Goal: Task Accomplishment & Management: Manage account settings

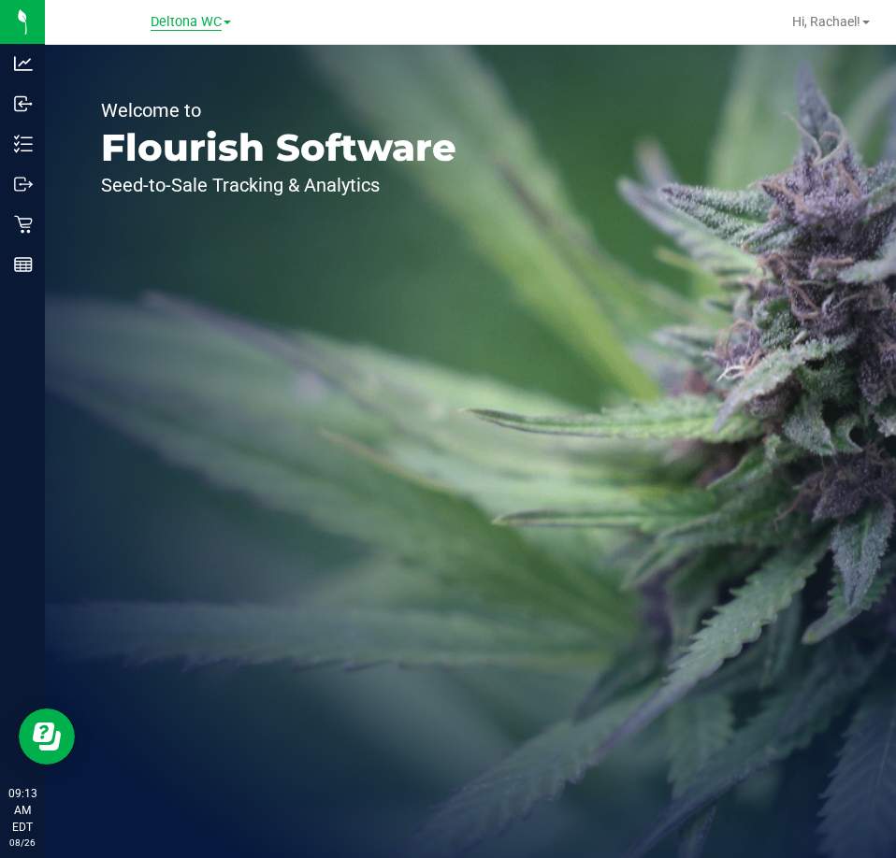
click at [184, 14] on span "Deltona WC" at bounding box center [186, 22] width 71 height 17
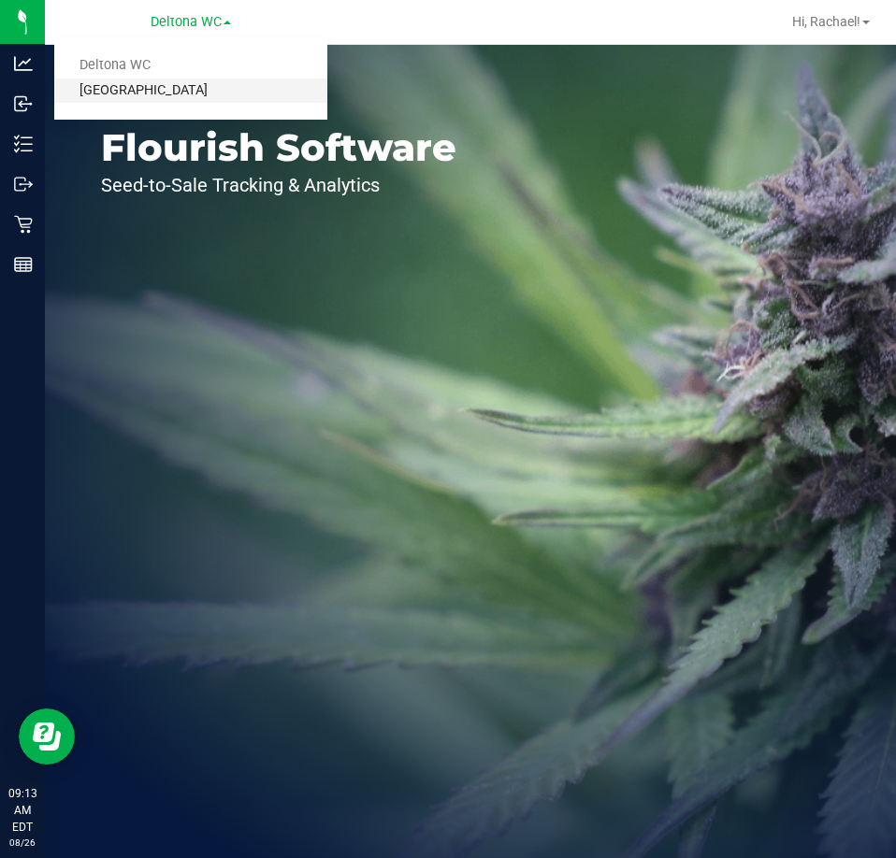
click at [142, 90] on link "[GEOGRAPHIC_DATA]" at bounding box center [190, 91] width 273 height 25
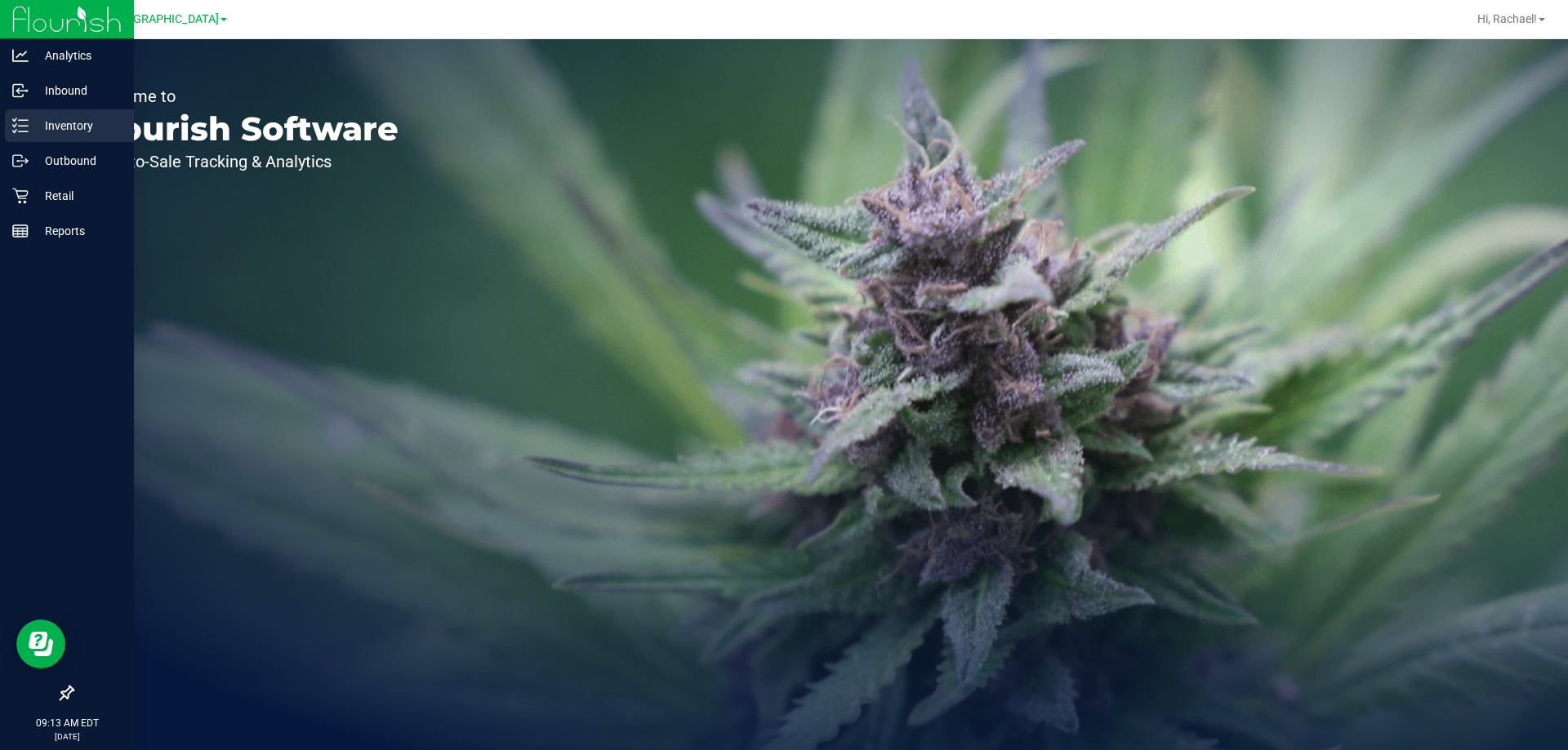
click at [53, 113] on div "Inventory" at bounding box center [70, 125] width 129 height 32
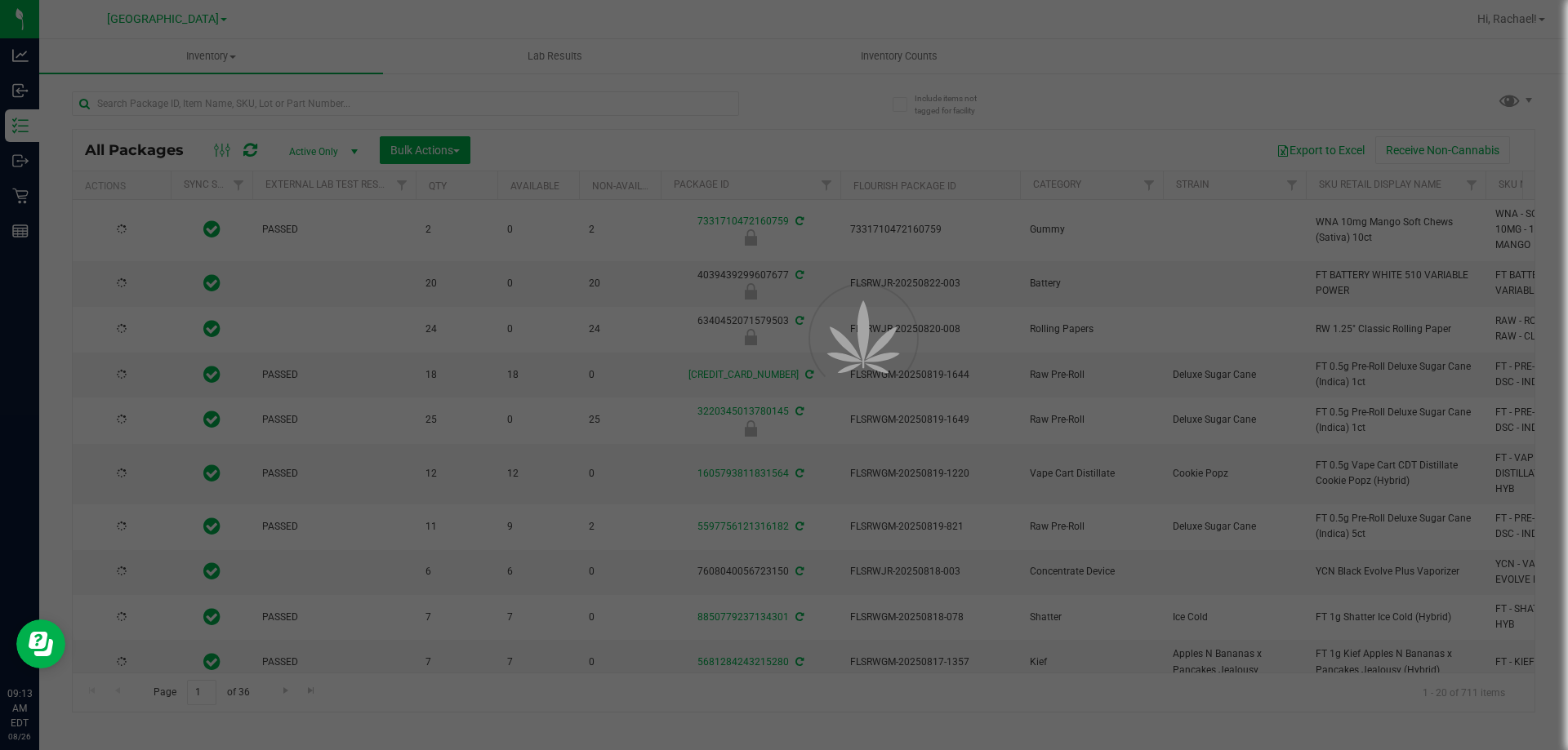
type input "[DATE]"
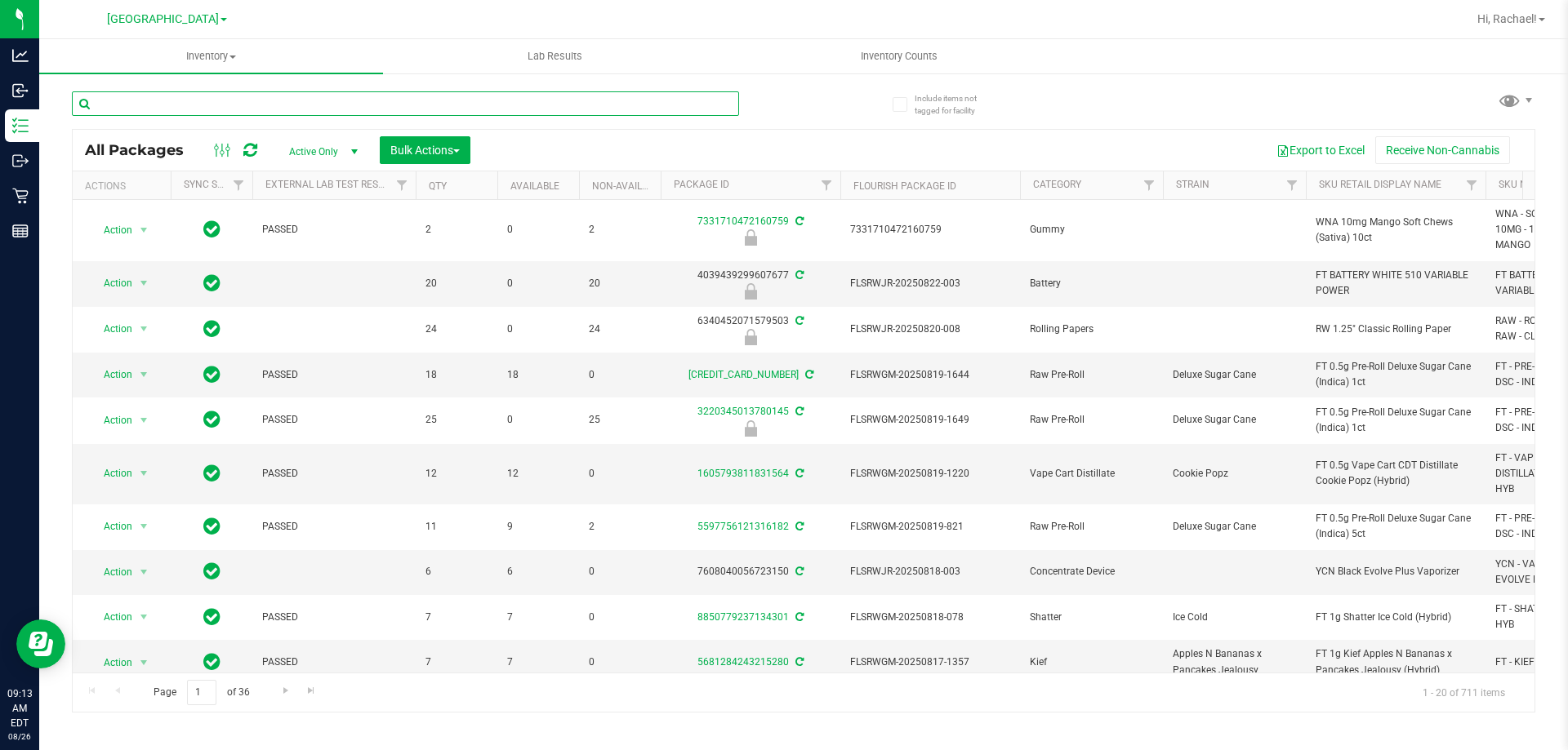
click at [252, 98] on input "text" at bounding box center [405, 104] width 667 height 24
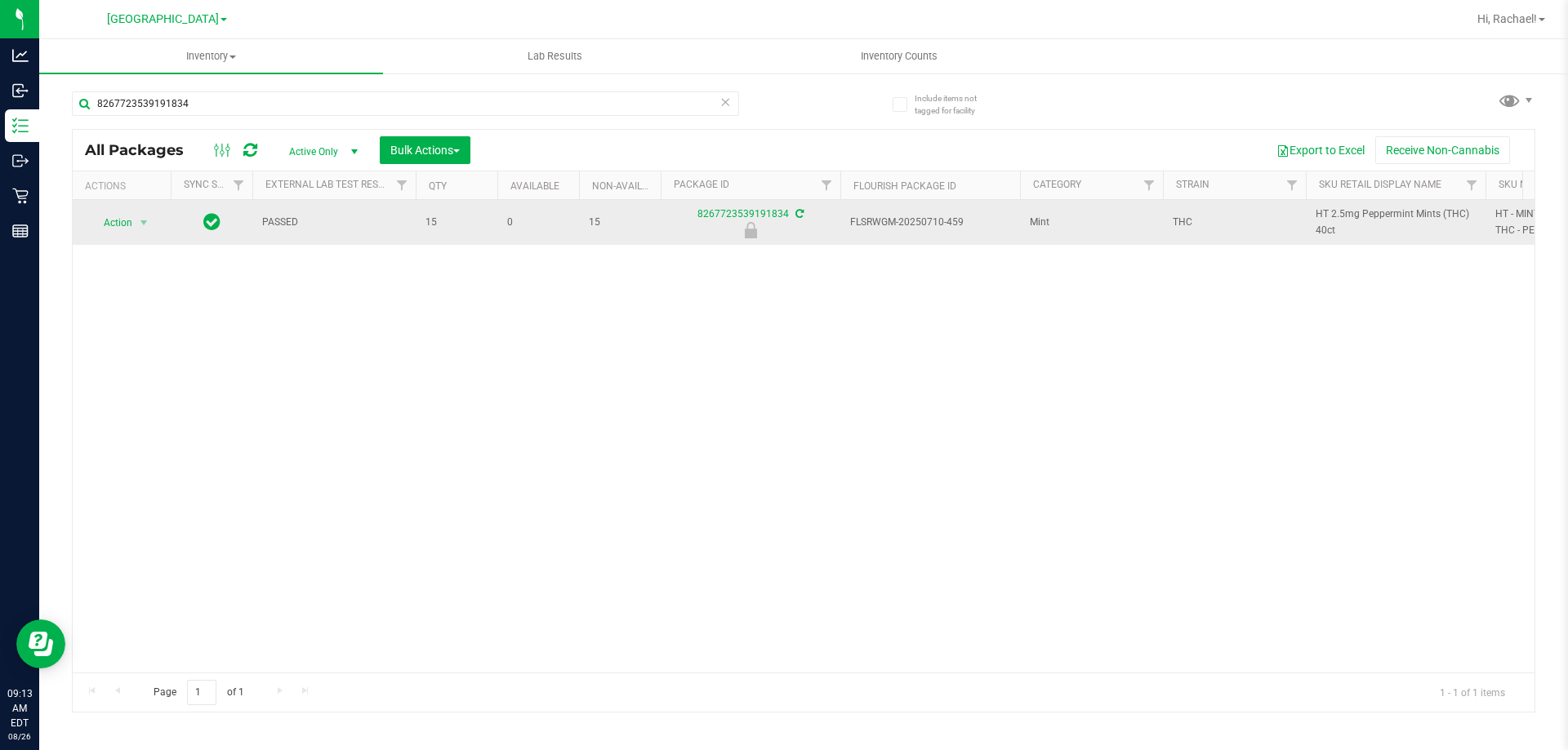
click at [782, 228] on span "HT 2.5mg Peppermint Mints (THC) 40ct" at bounding box center [1395, 223] width 160 height 31
copy tr "HT 2.5mg Peppermint Mints (THC) 40ct"
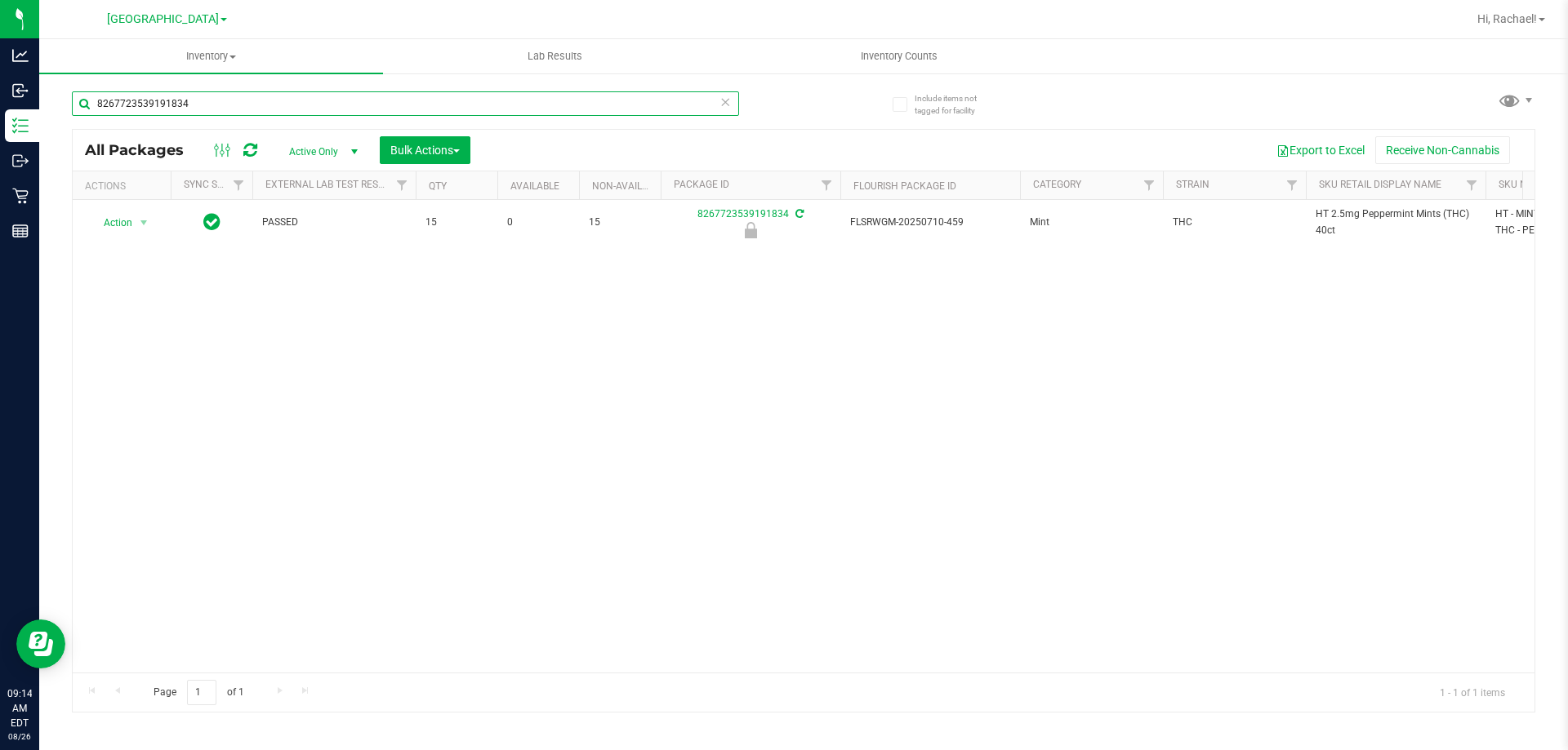
click at [660, 100] on input "8267723539191834" at bounding box center [405, 104] width 667 height 24
paste input "HT 2.5mg Peppermint Mints (THC) 40ct"
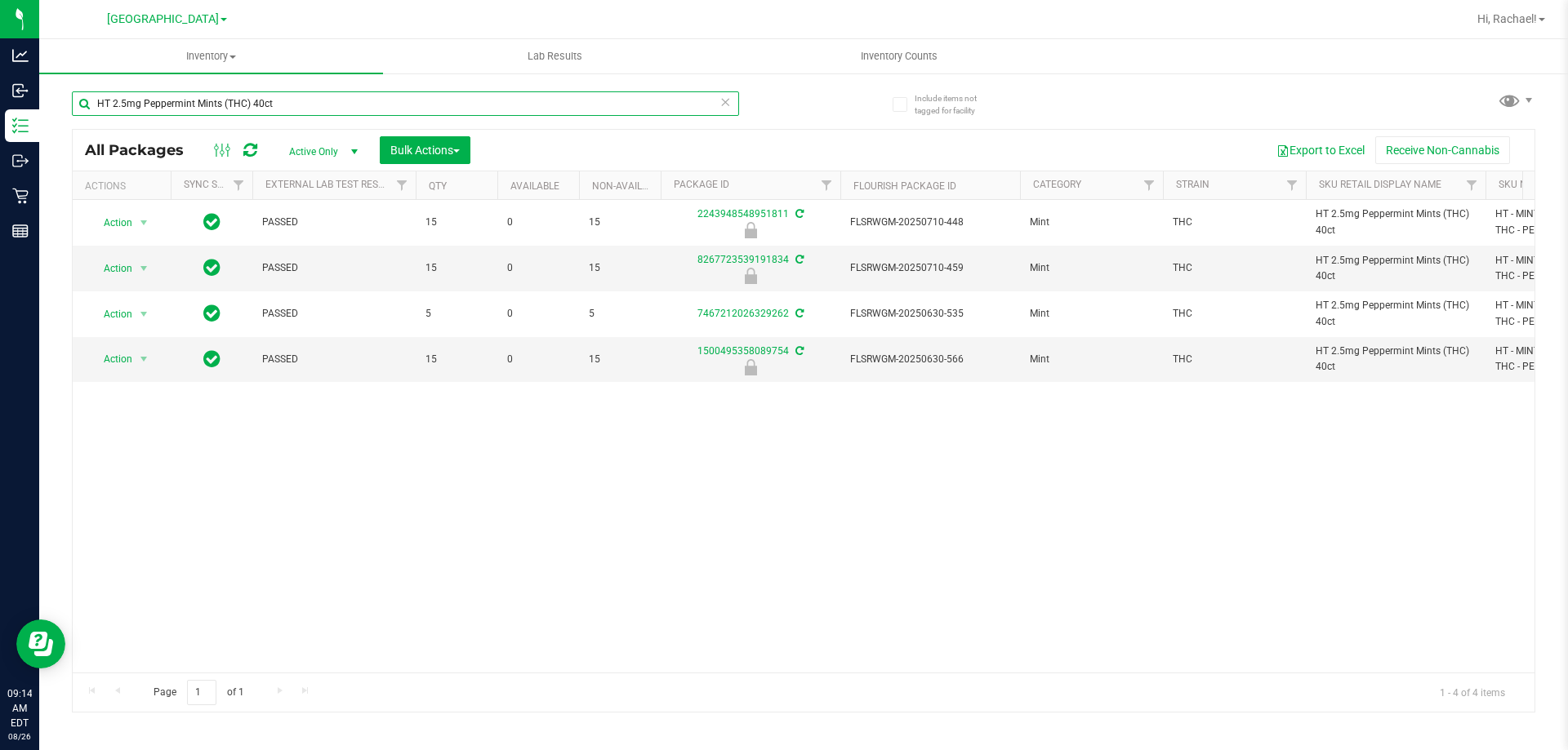
click at [332, 97] on input "HT 2.5mg Peppermint Mints (THC) 40ct" at bounding box center [405, 104] width 667 height 24
type input "8267723539191834"
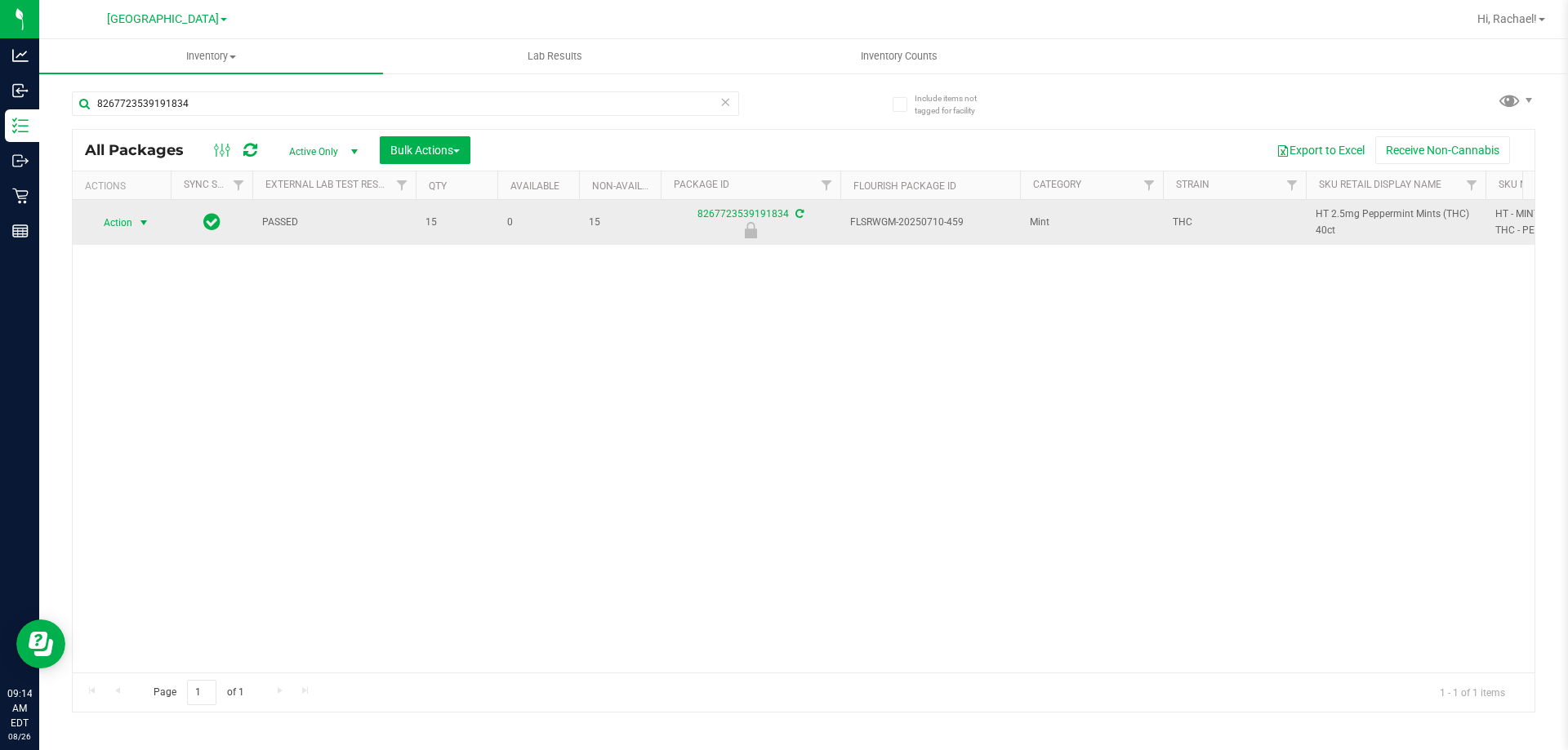
click at [142, 220] on span "select" at bounding box center [143, 223] width 13 height 13
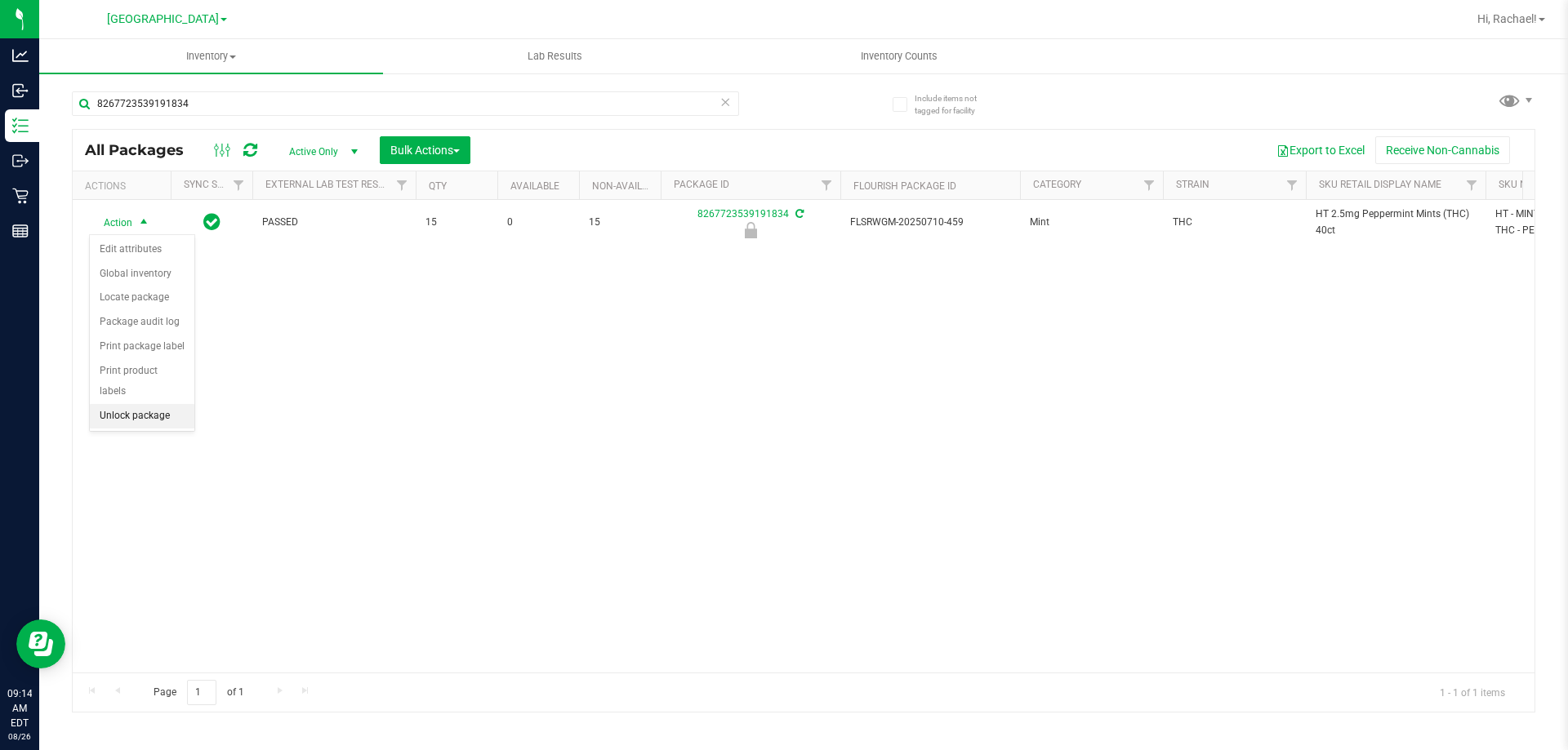
click at [157, 404] on li "Unlock package" at bounding box center [142, 416] width 105 height 24
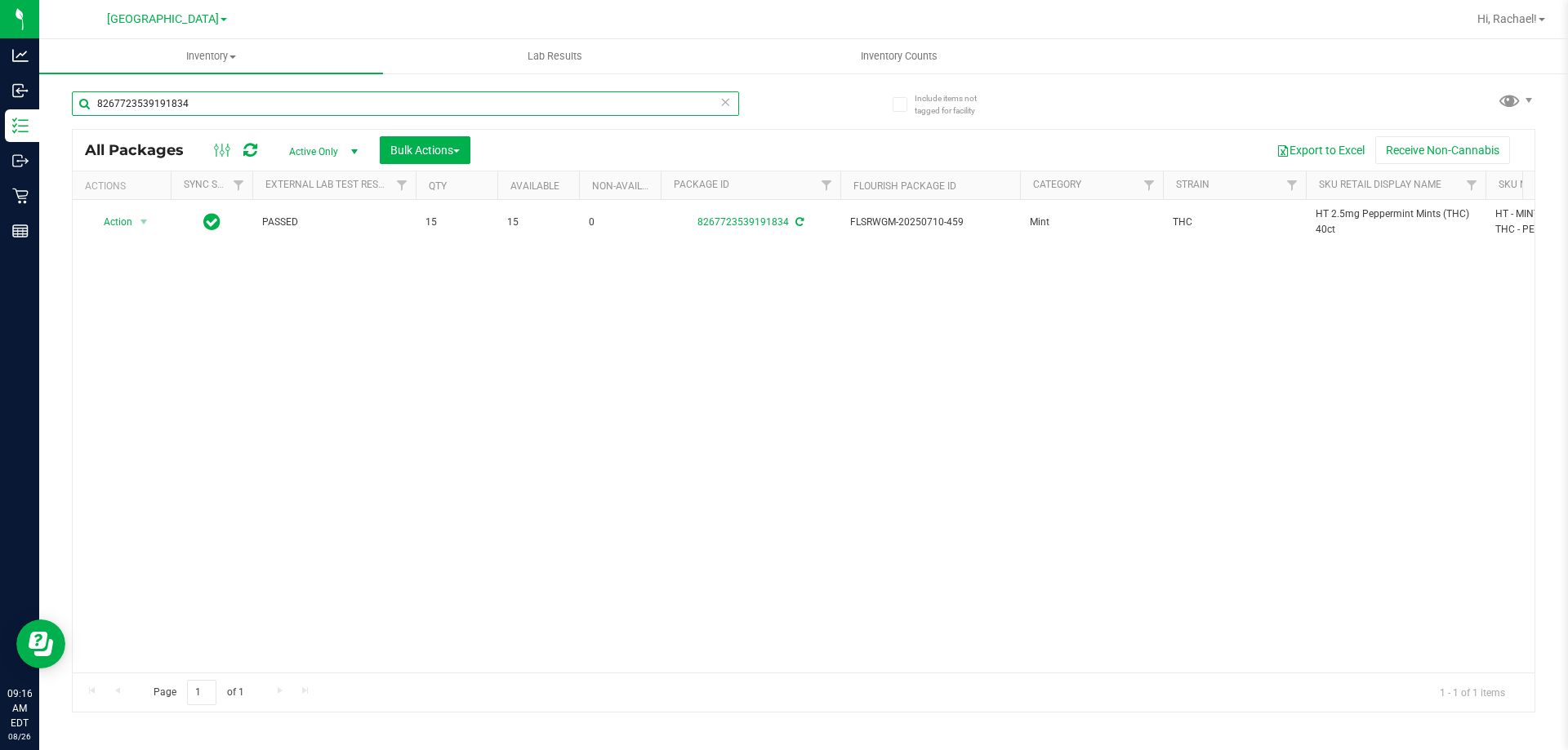
click at [303, 107] on input "8267723539191834" at bounding box center [405, 104] width 667 height 24
click at [302, 107] on input "8267723539191834" at bounding box center [405, 104] width 667 height 24
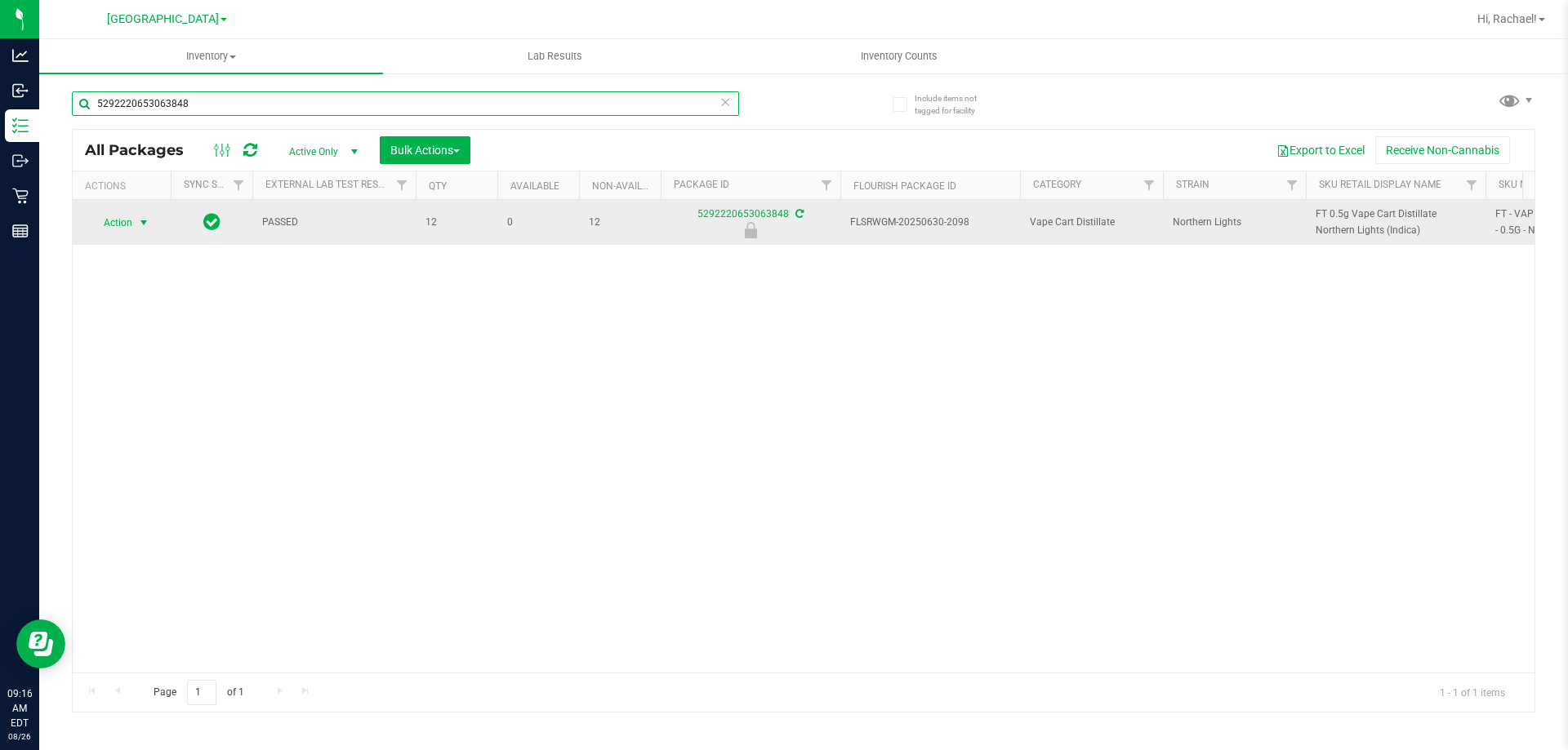
type input "5292220653063848"
click at [145, 225] on span "select" at bounding box center [143, 223] width 13 height 13
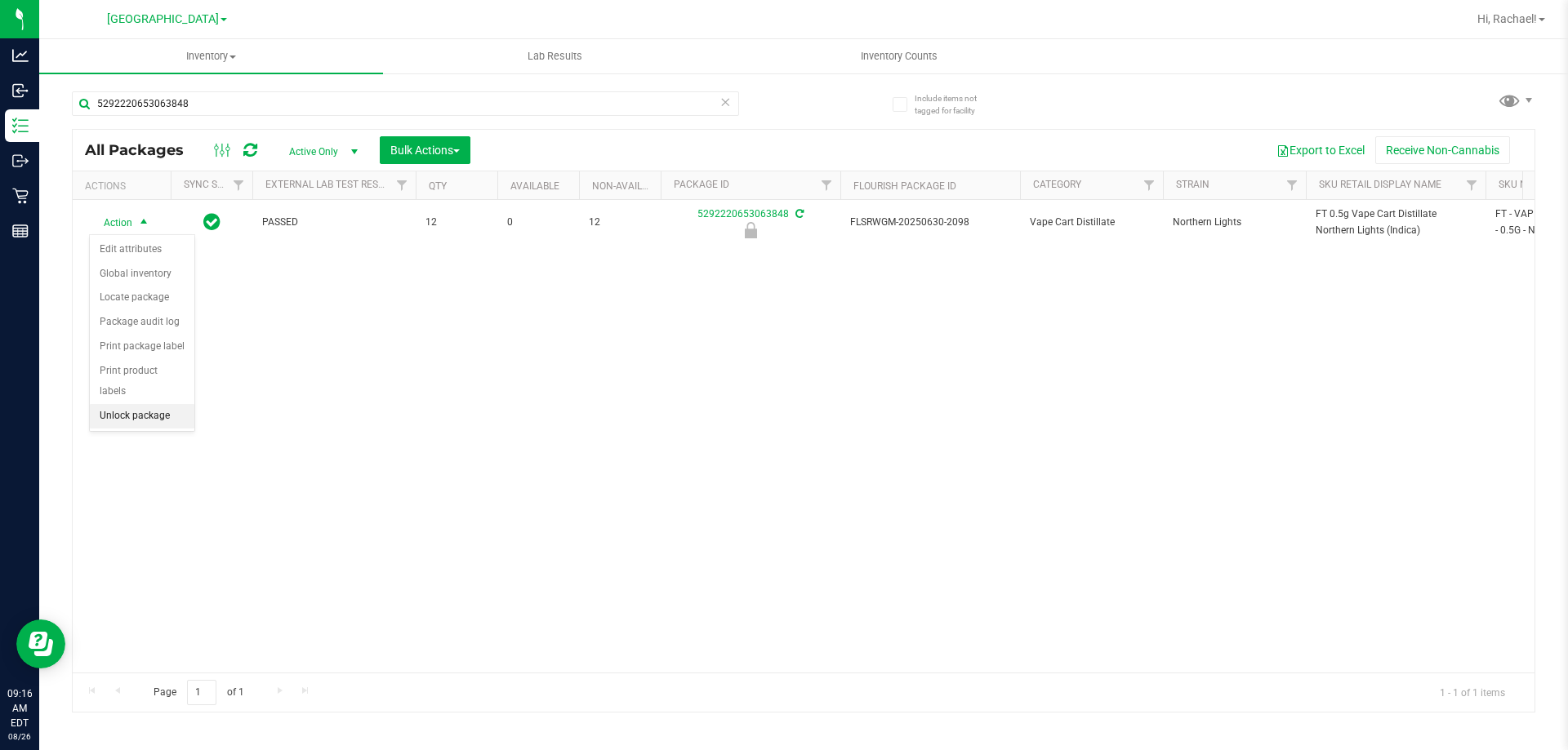
click at [137, 404] on li "Unlock package" at bounding box center [142, 416] width 105 height 24
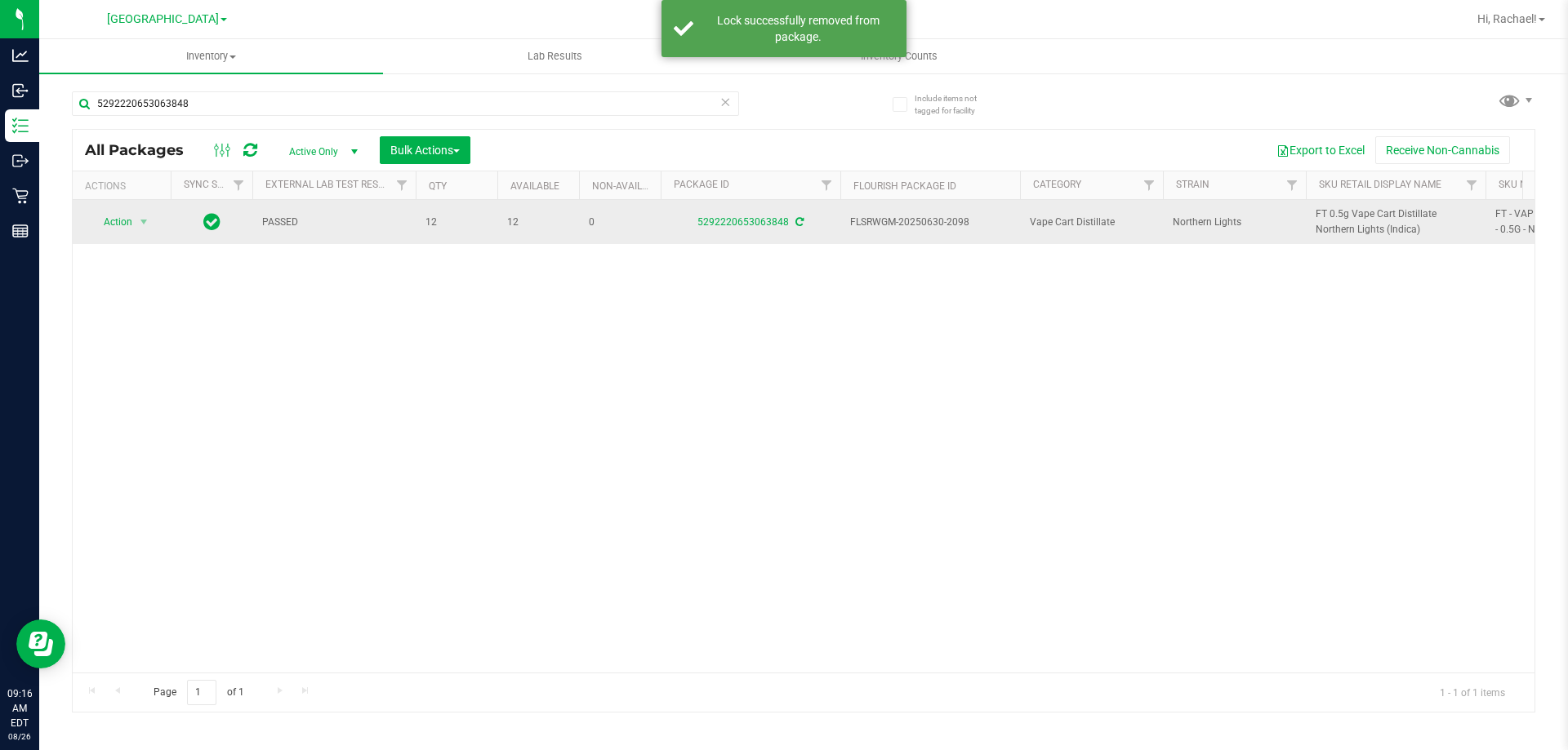
click at [782, 215] on span "FT 0.5g Vape Cart Distillate Northern Lights (Indica)" at bounding box center [1395, 223] width 160 height 31
copy tr "FT 0.5g Vape Cart Distillate Northern Lights (Indica)"
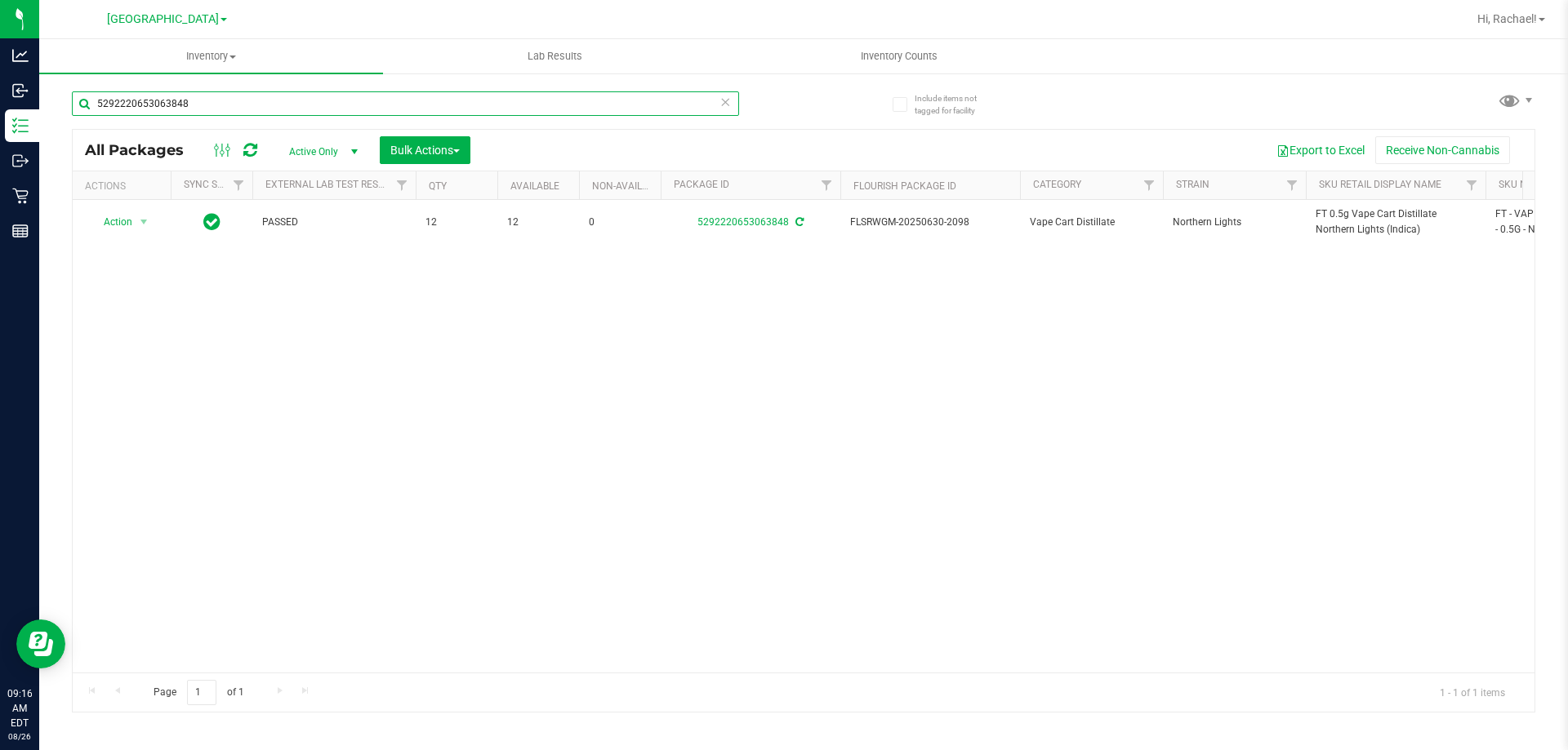
click at [323, 109] on input "5292220653063848" at bounding box center [405, 104] width 667 height 24
paste input "FT 0.5g Vape Cart Distillate Northern Lights (Indica)"
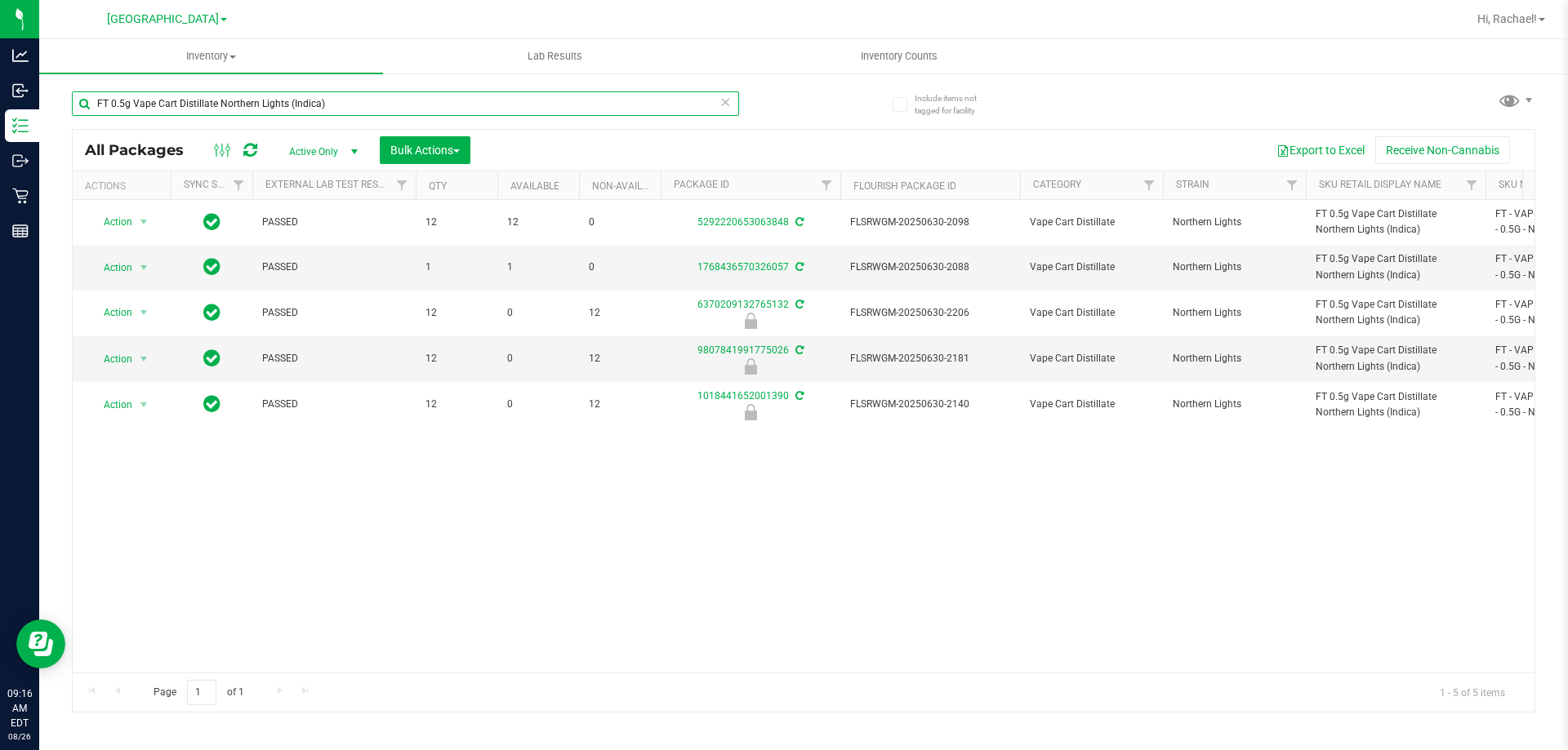
click at [333, 106] on input "FT 0.5g Vape Cart Distillate Northern Lights (Indica)" at bounding box center [405, 104] width 667 height 24
type input "5292220653063848"
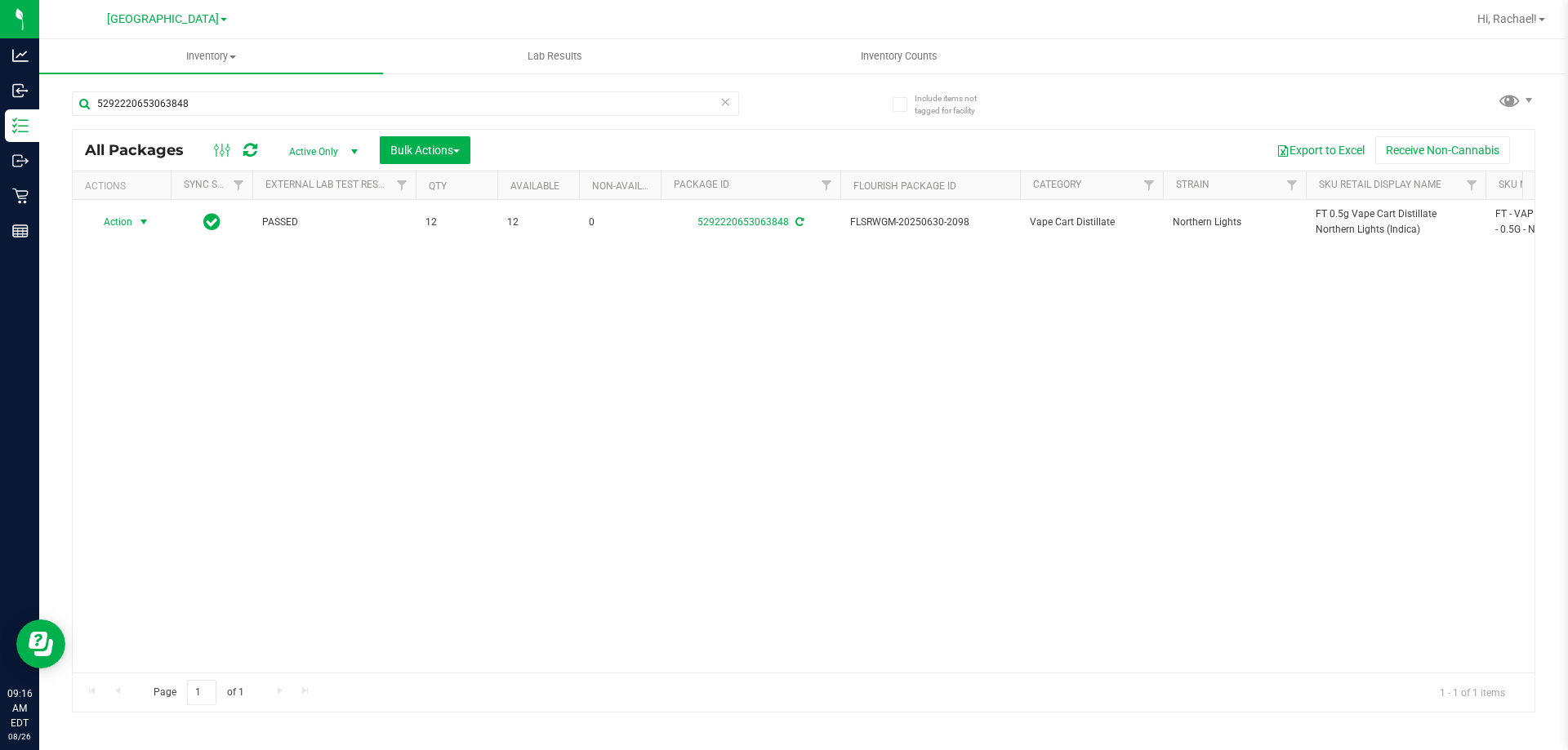
click at [144, 220] on span "select" at bounding box center [143, 222] width 13 height 13
click at [139, 364] on li "Lock package" at bounding box center [153, 370] width 127 height 24
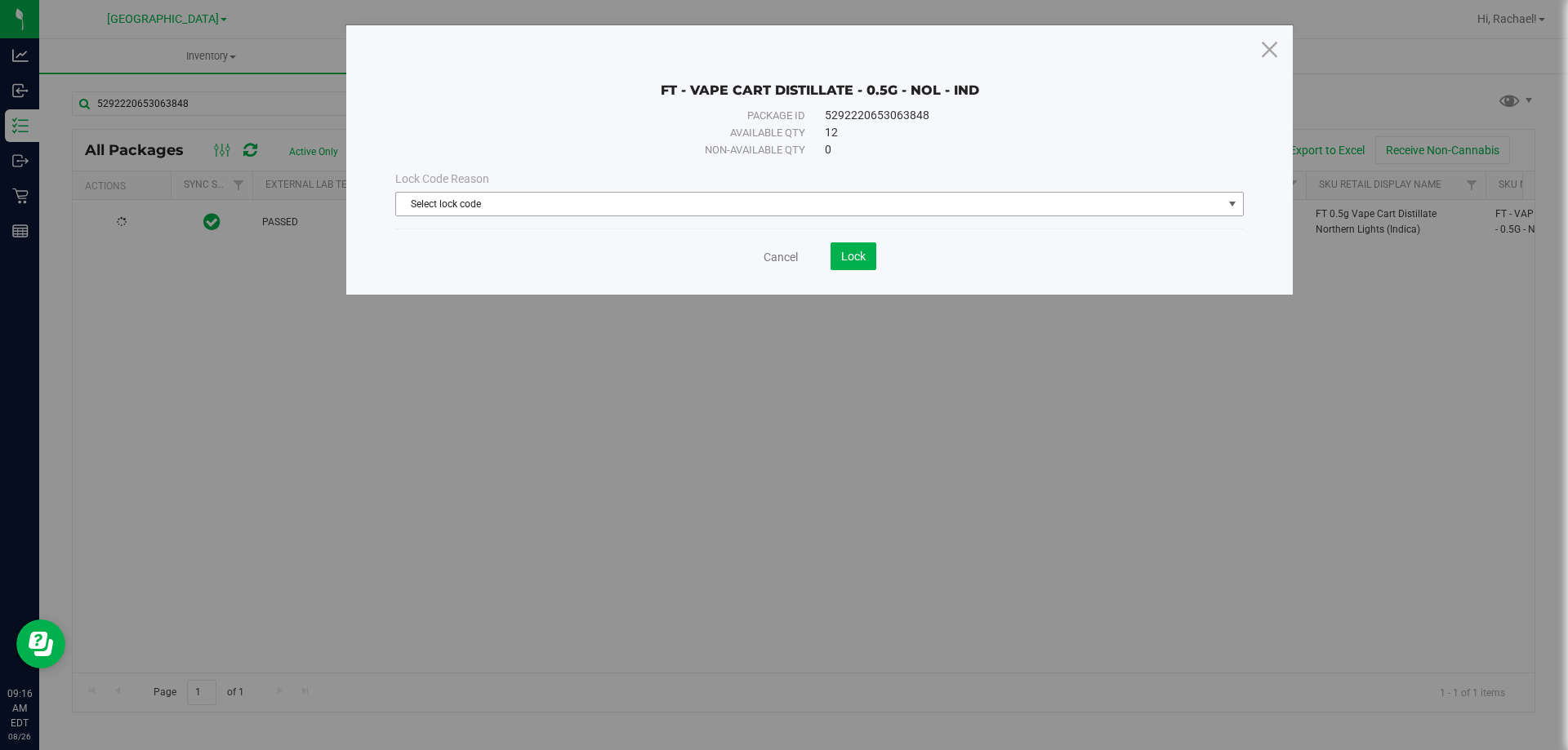
click at [698, 207] on span "Select lock code" at bounding box center [809, 204] width 826 height 23
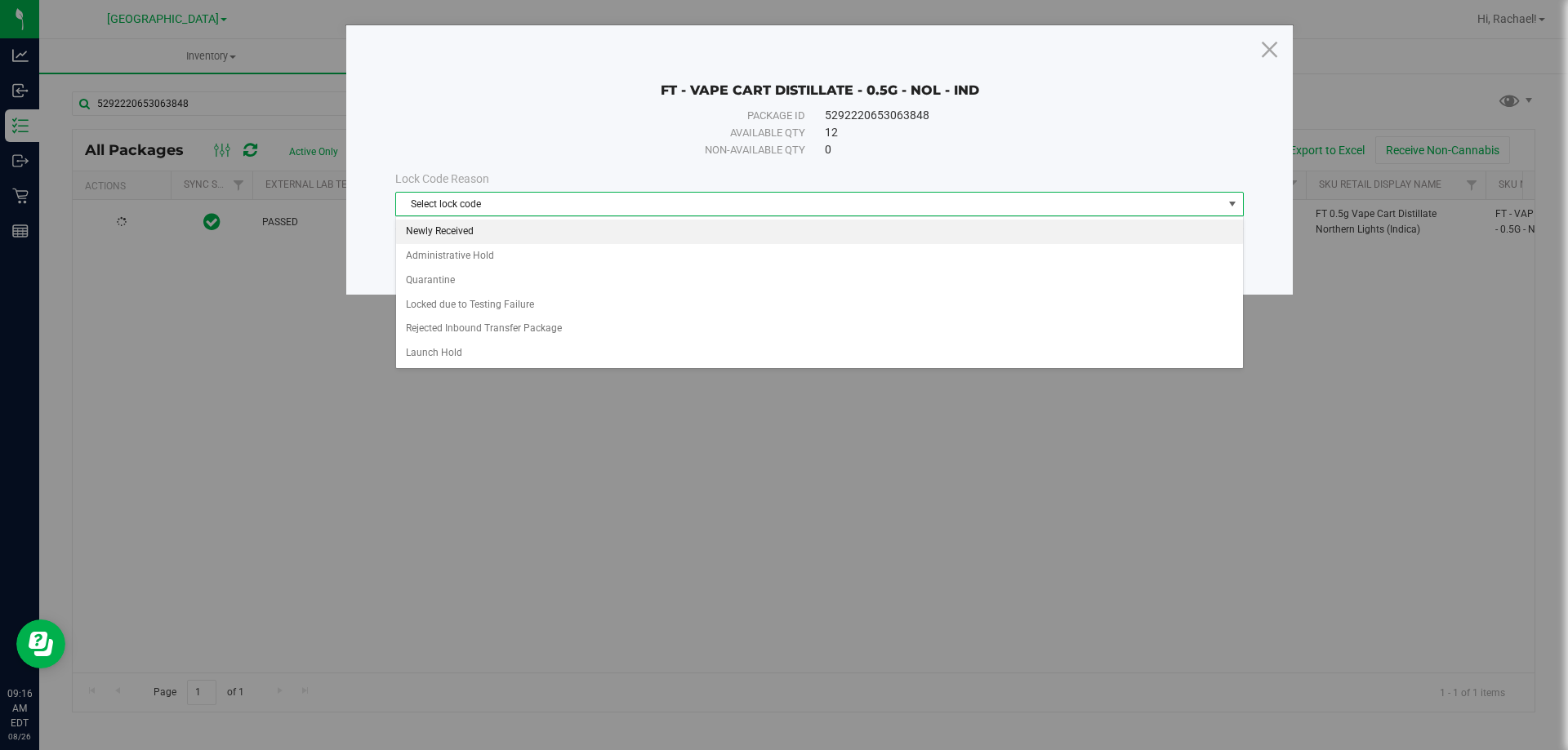
click at [475, 231] on li "Newly Received" at bounding box center [819, 232] width 847 height 24
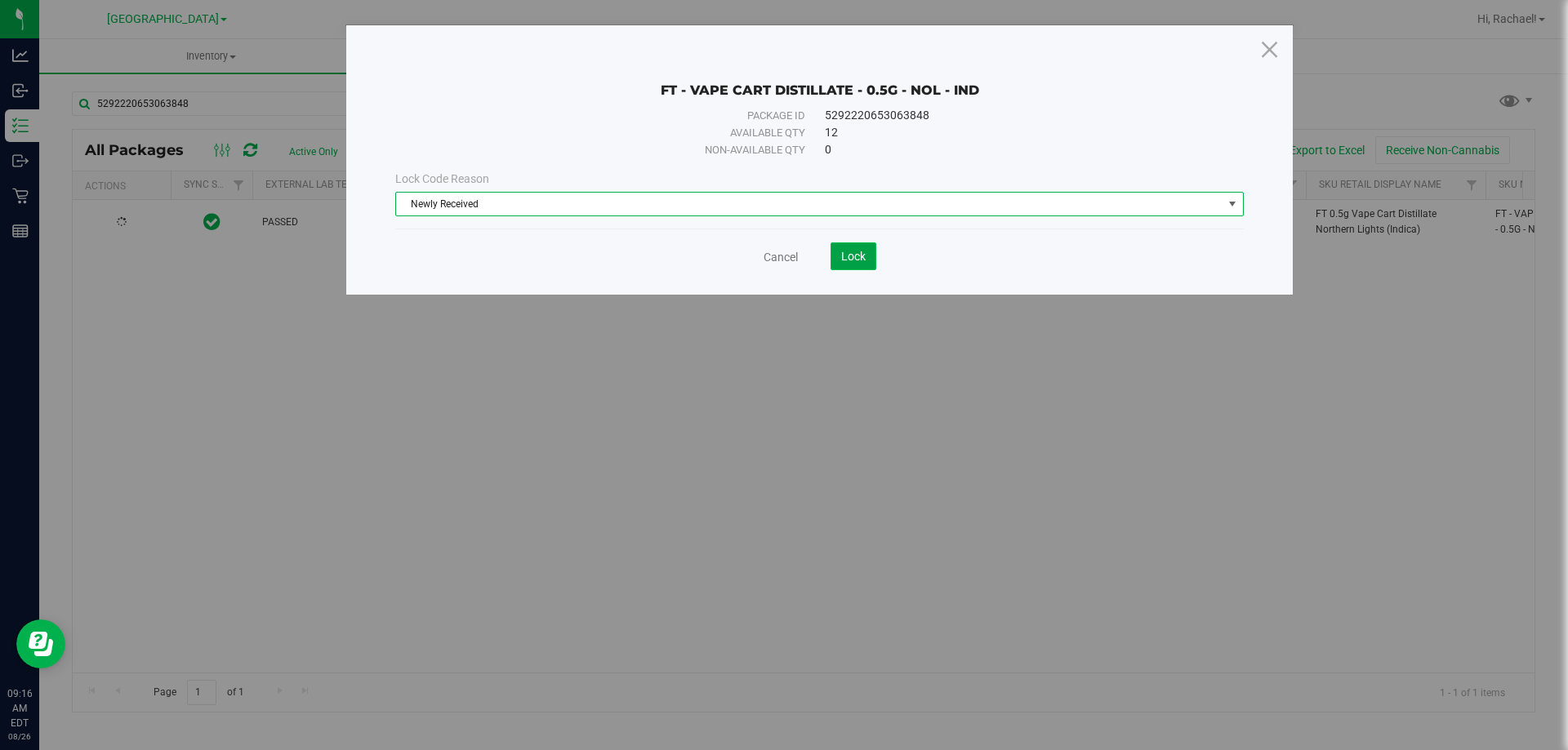
click at [782, 253] on span "Lock" at bounding box center [853, 256] width 24 height 13
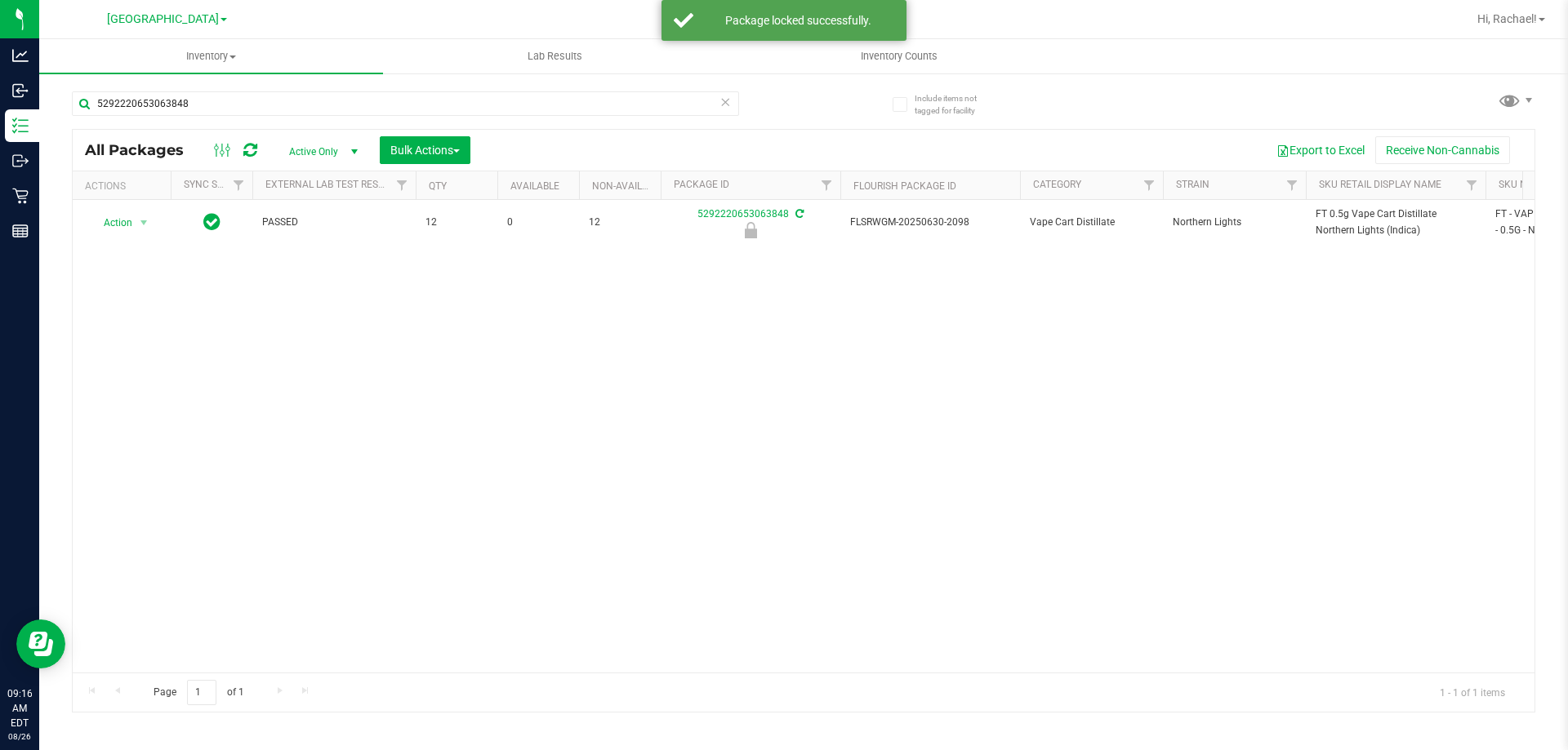
click at [782, 228] on span "FT 0.5g Vape Cart Distillate Northern Lights (Indica)" at bounding box center [1395, 223] width 160 height 31
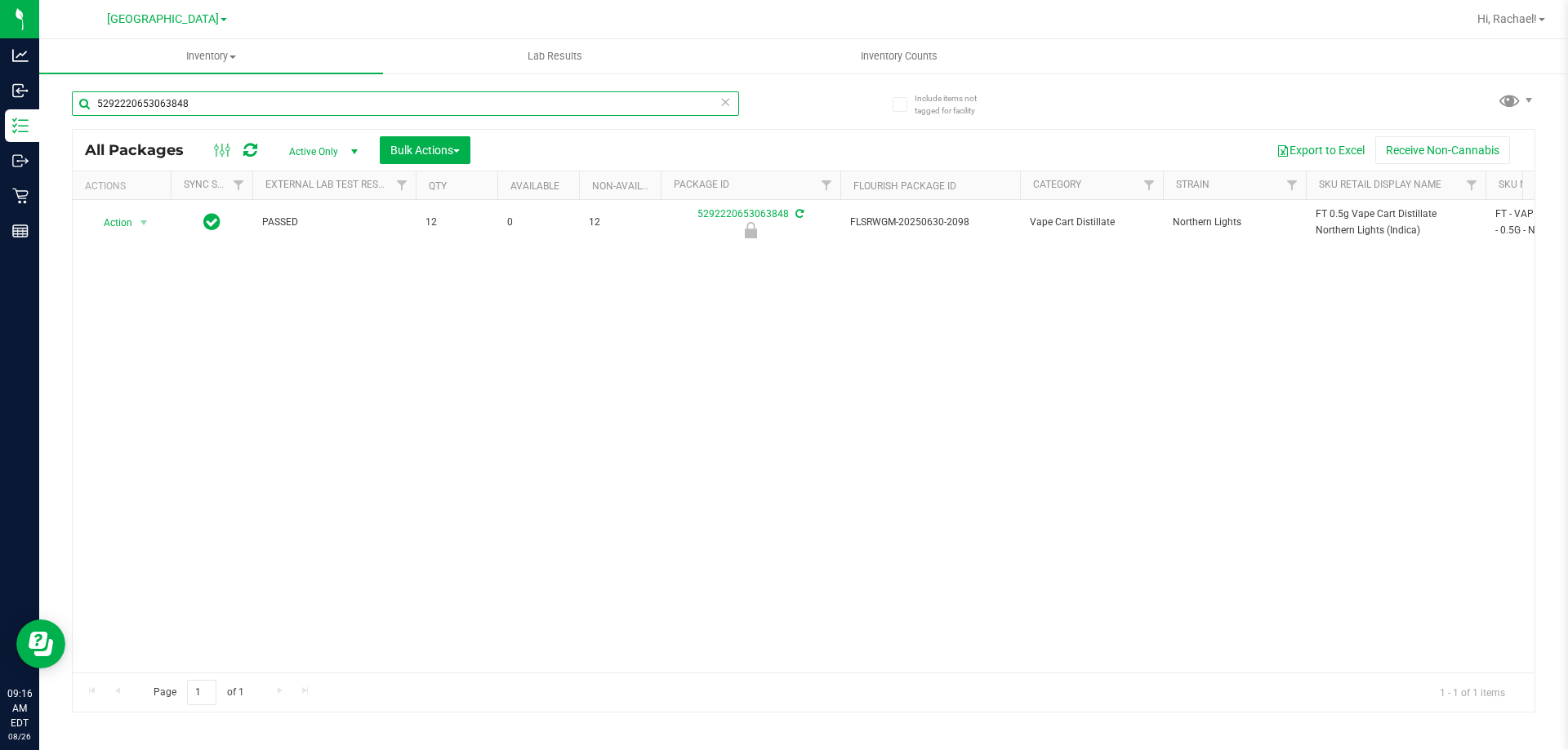
click at [283, 108] on input "5292220653063848" at bounding box center [405, 104] width 667 height 24
paste input "FT 0.5g Vape Cart Distillate Northern Lights (Indica)"
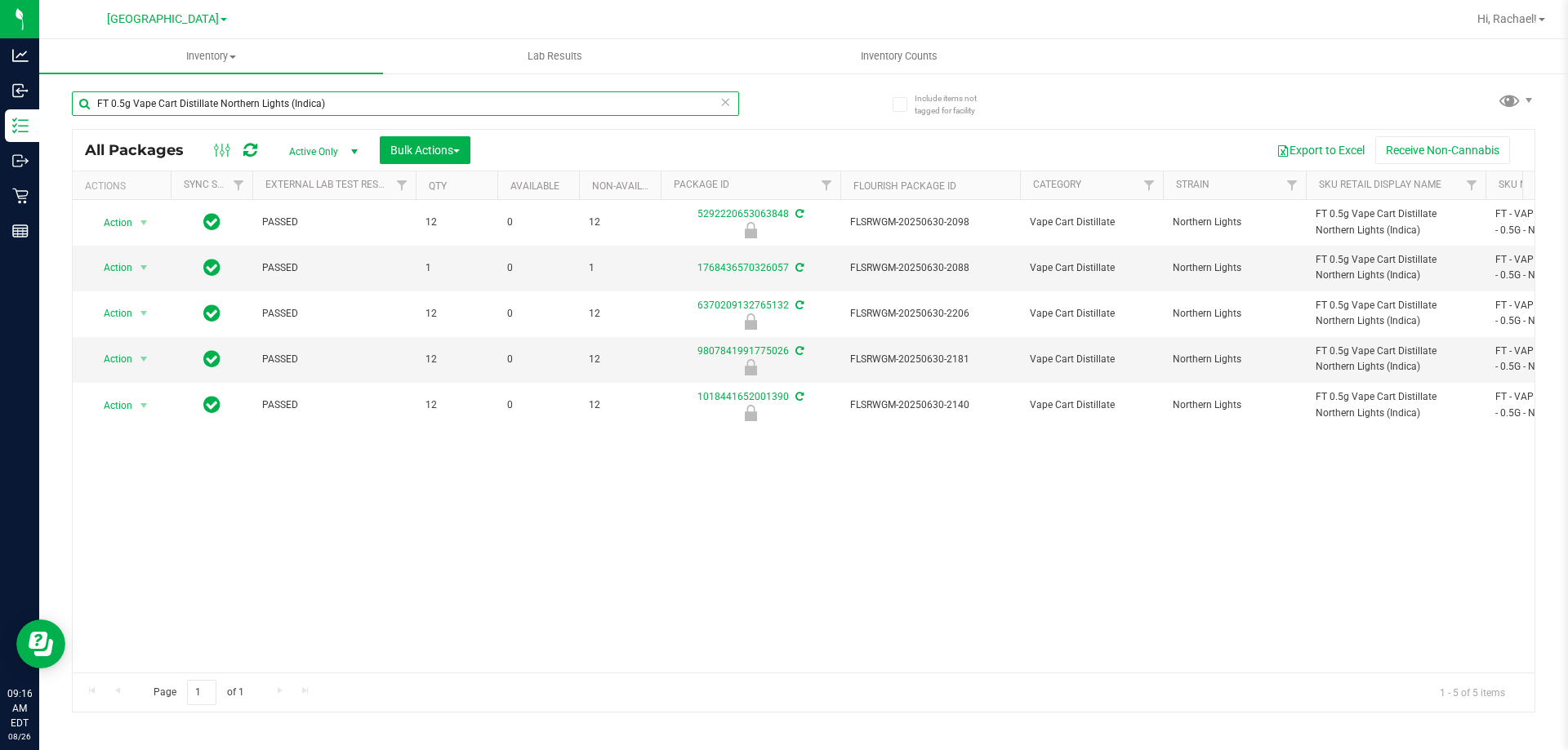
click at [347, 98] on input "FT 0.5g Vape Cart Distillate Northern Lights (Indica)" at bounding box center [405, 104] width 667 height 24
type input "5292220653063848"
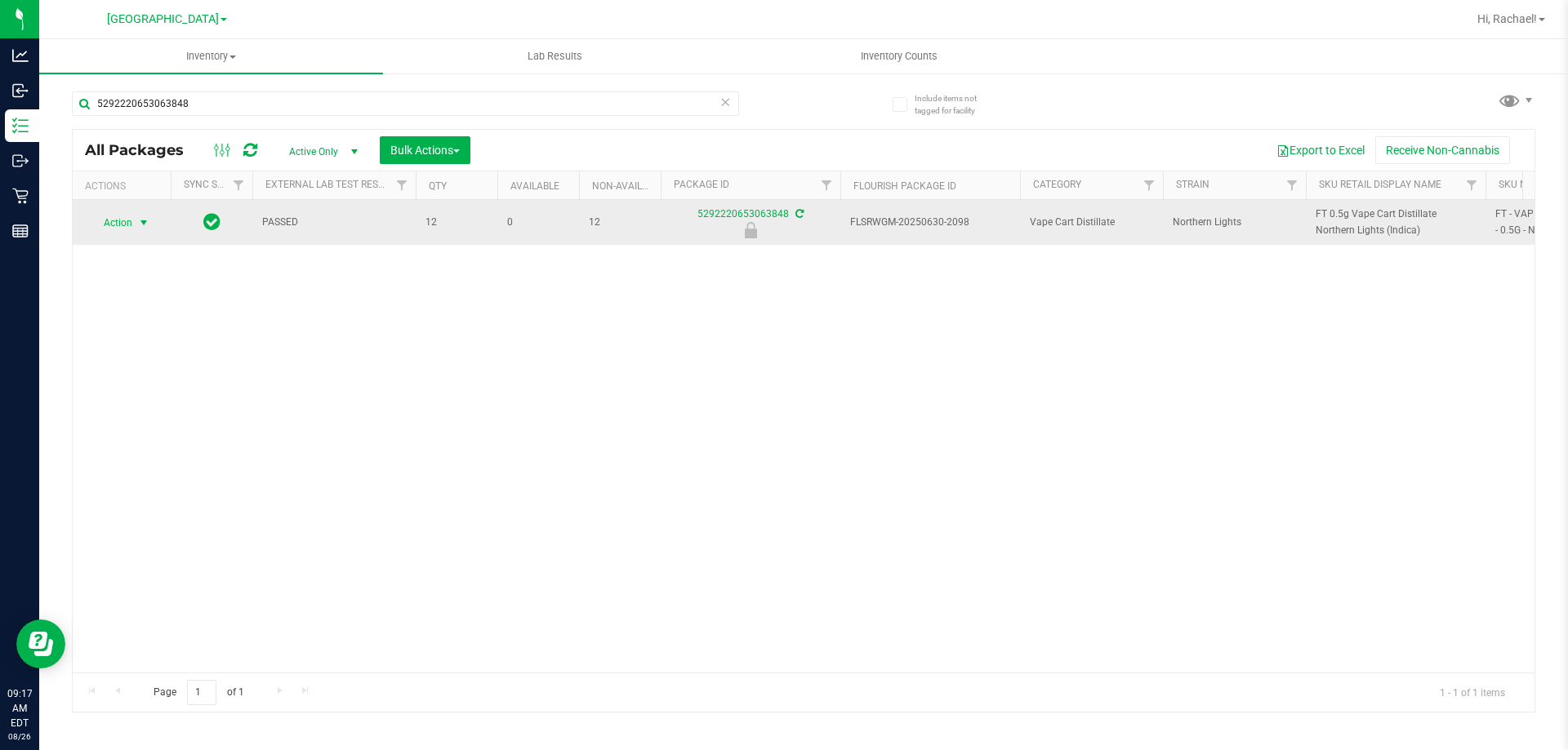
click at [148, 224] on span "select" at bounding box center [143, 223] width 13 height 13
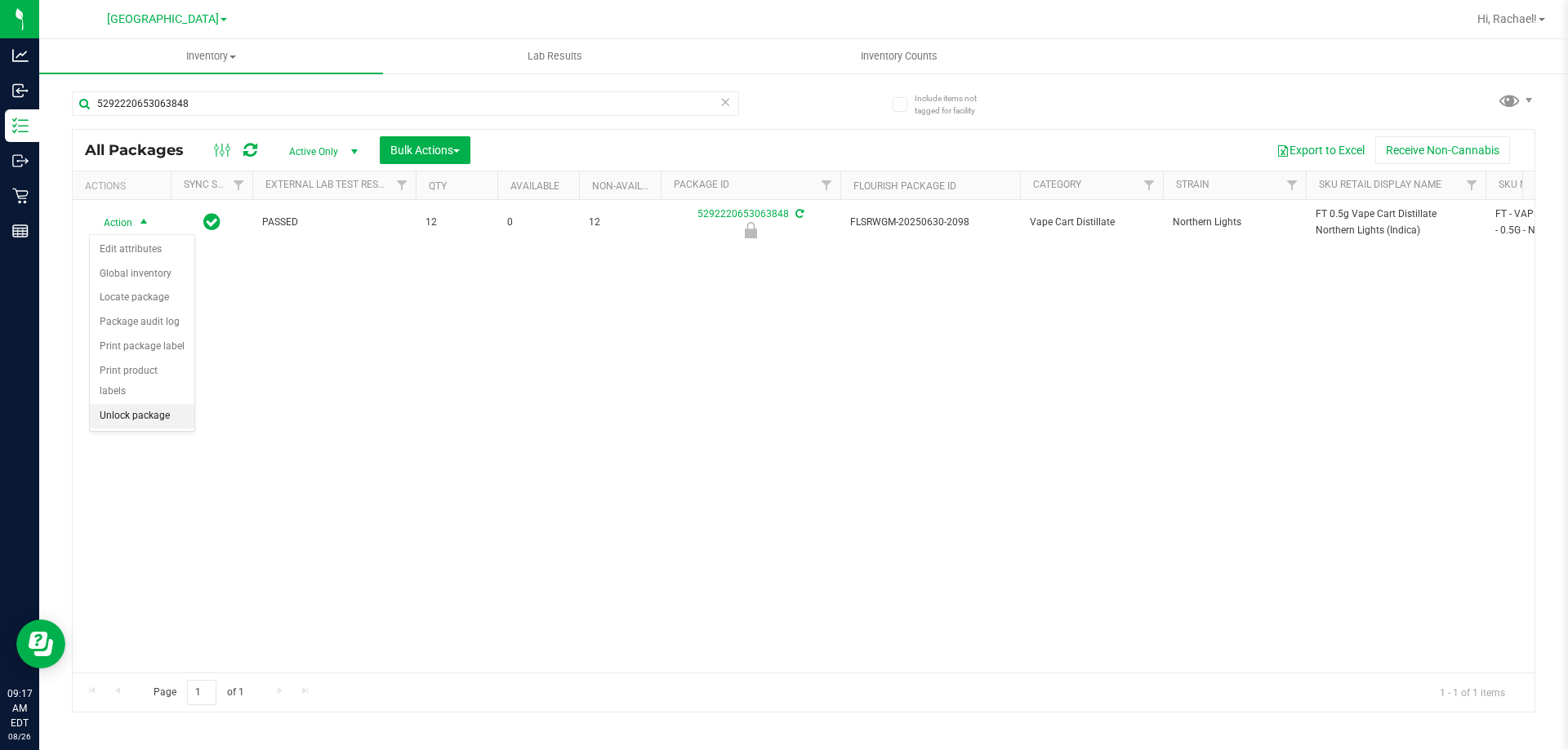
click at [147, 404] on li "Unlock package" at bounding box center [142, 416] width 105 height 24
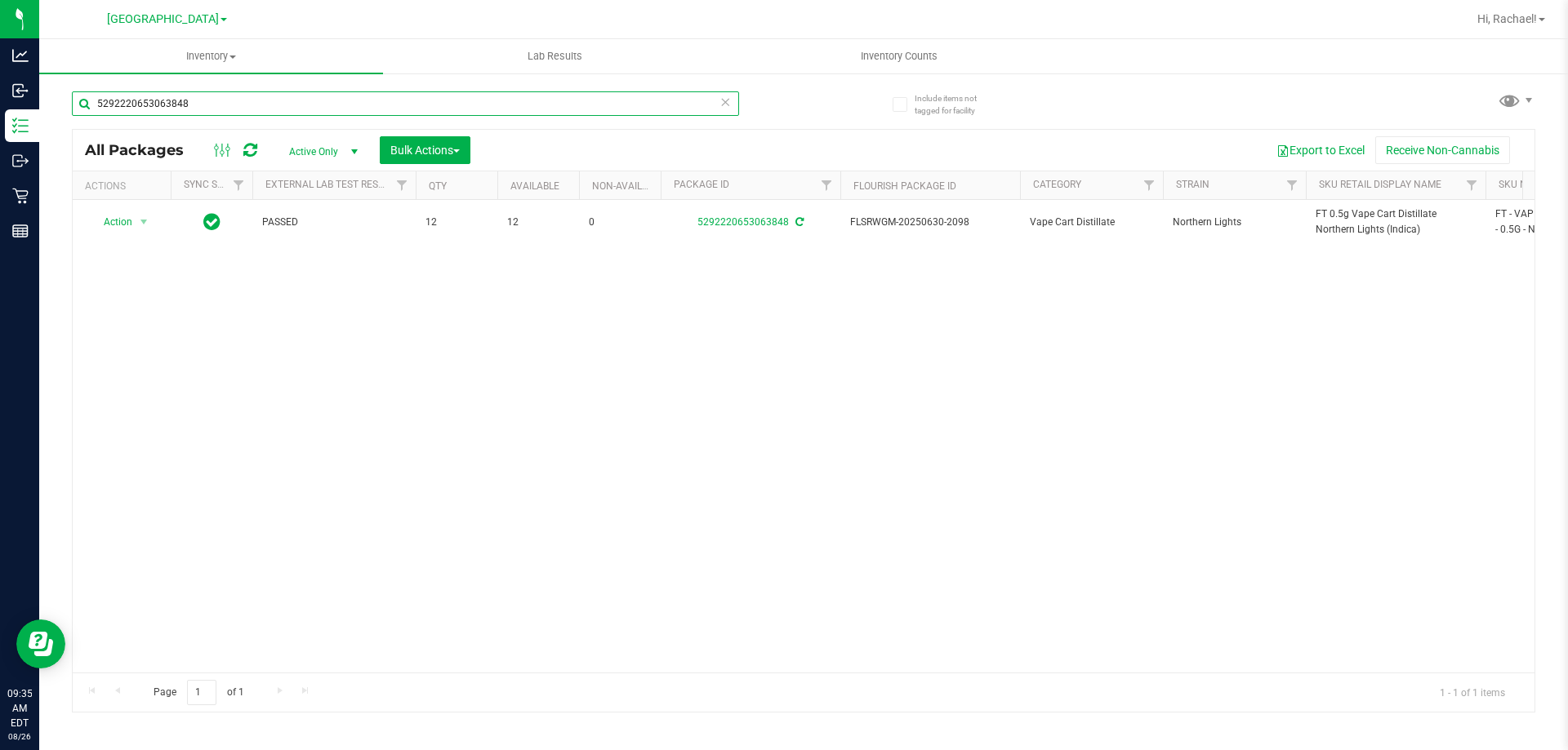
click at [270, 93] on input "5292220653063848" at bounding box center [405, 104] width 667 height 24
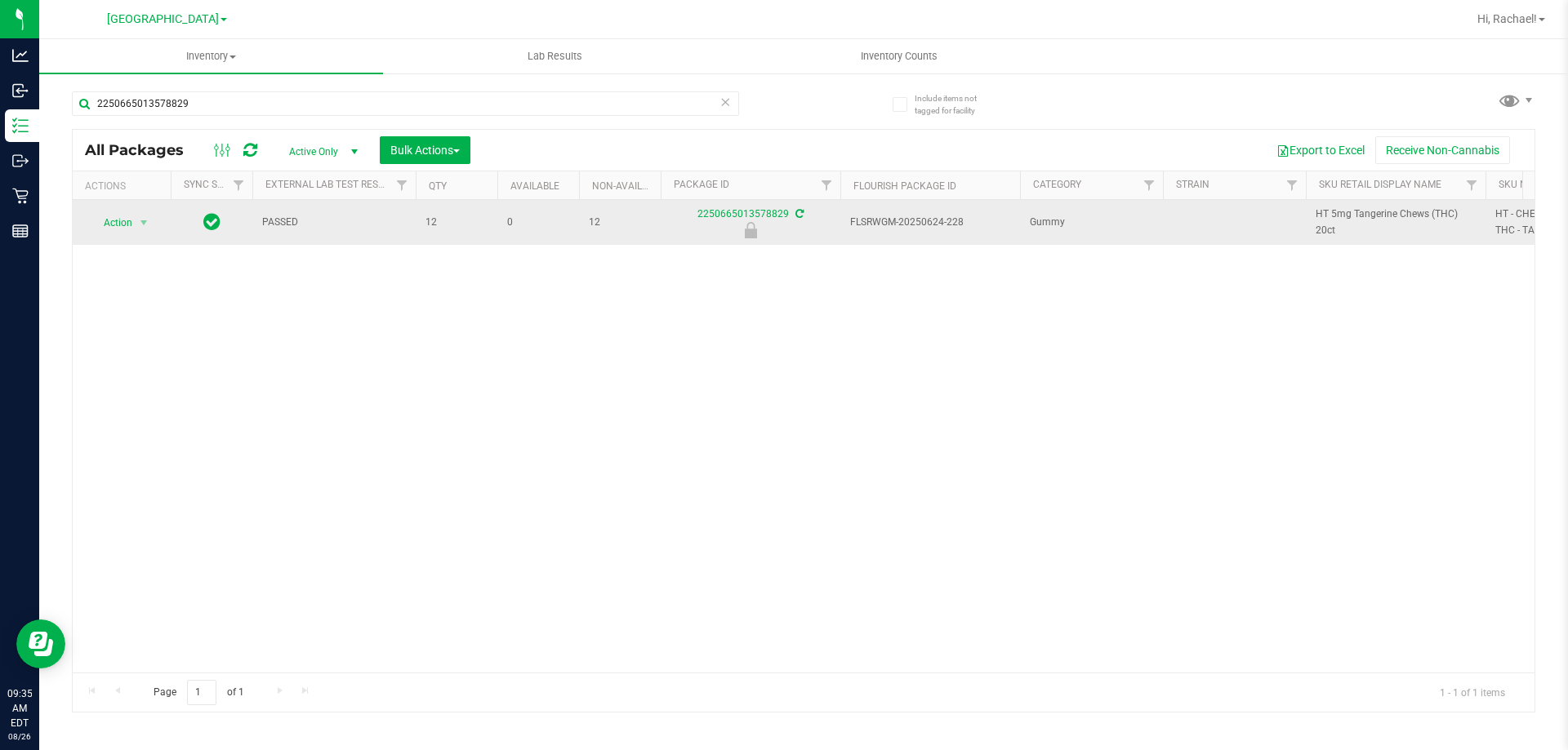
click at [782, 230] on span "HT 5mg Tangerine Chews (THC) 20ct" at bounding box center [1395, 223] width 160 height 31
copy tr "HT 5mg Tangerine Chews (THC) 20ct"
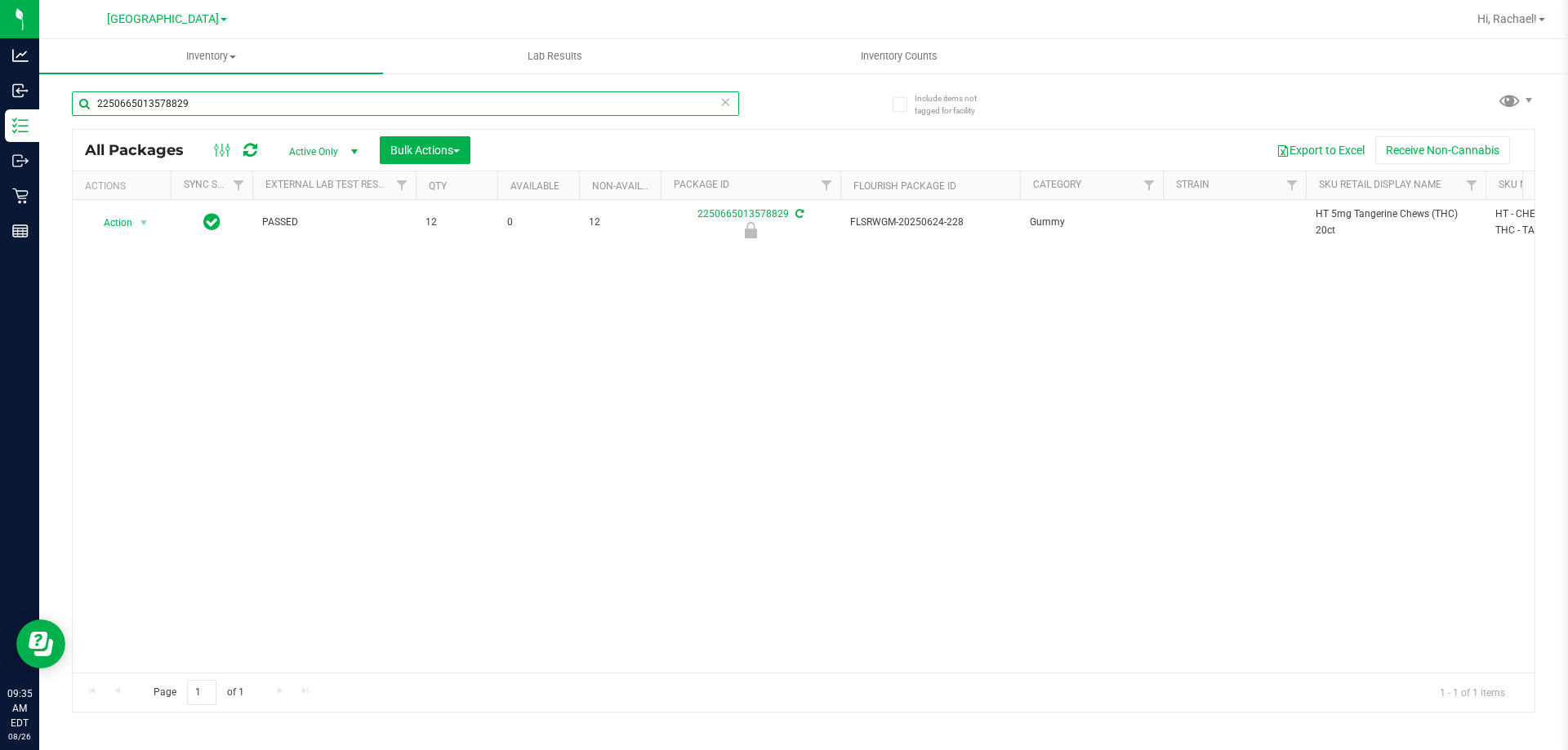
click at [621, 108] on input "2250665013578829" at bounding box center [405, 104] width 667 height 24
paste input "HT 5mg Tangerine Chews (THC) 20ct"
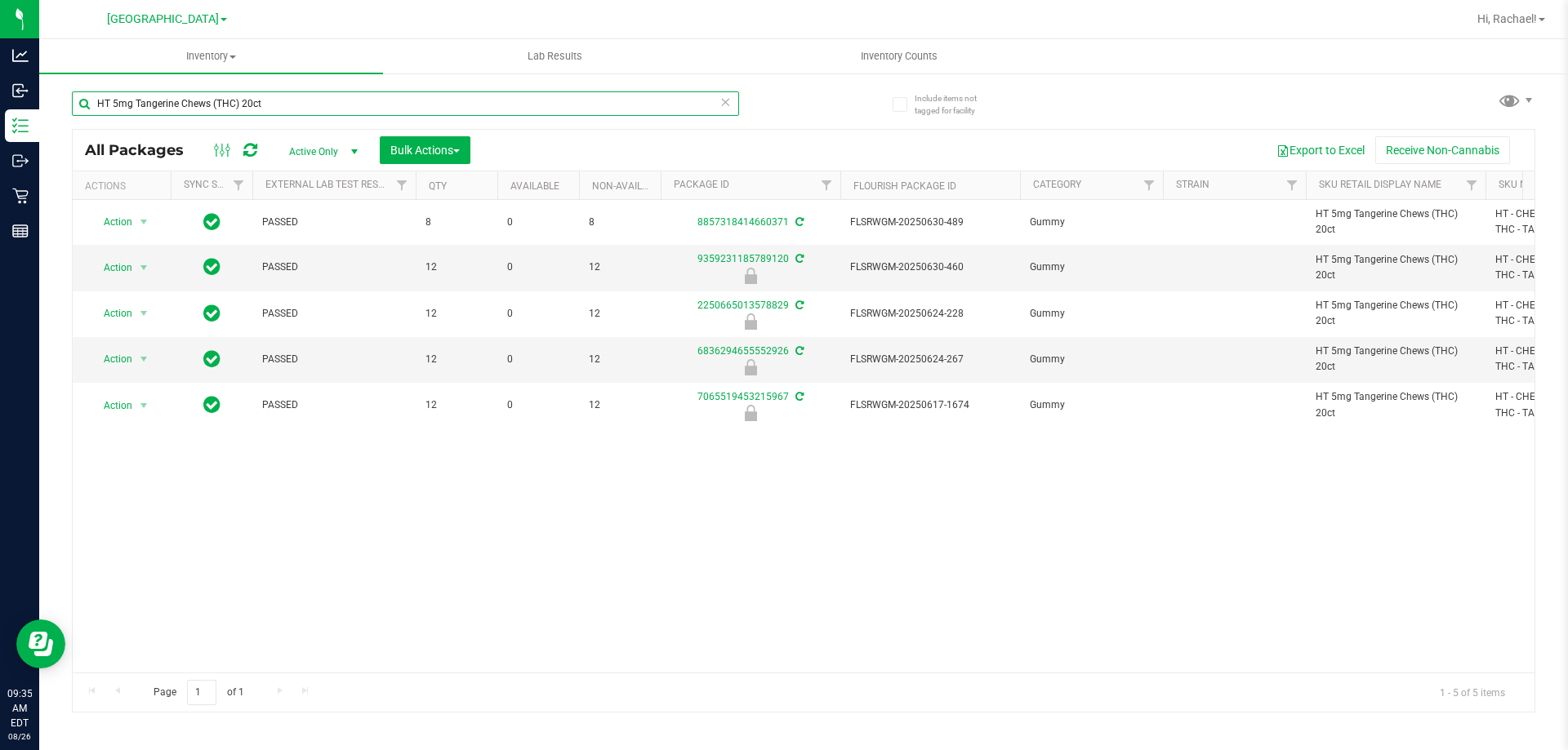
click at [349, 106] on input "HT 5mg Tangerine Chews (THC) 20ct" at bounding box center [405, 104] width 667 height 24
type input "2250665013578829"
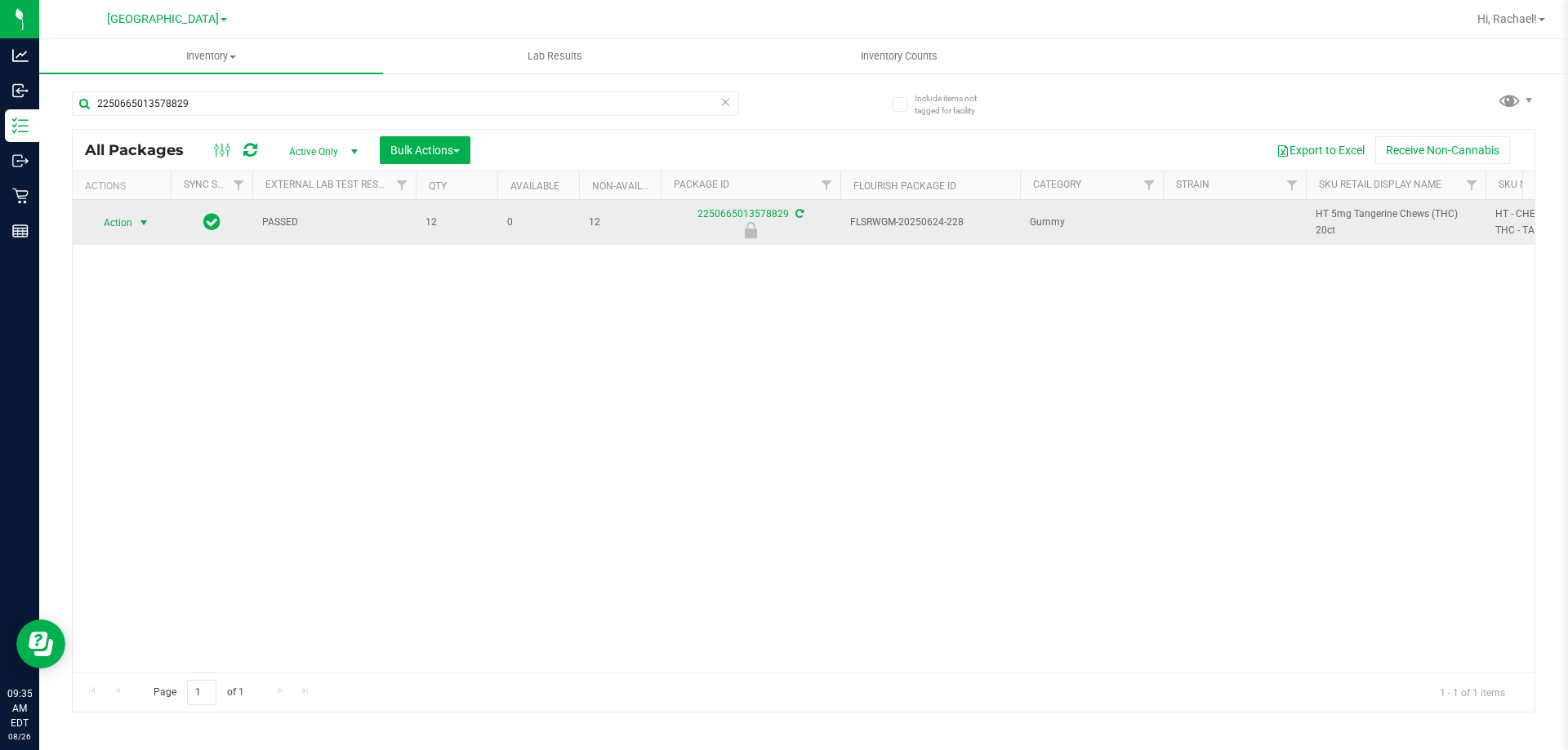
click at [146, 225] on span "select" at bounding box center [143, 223] width 13 height 13
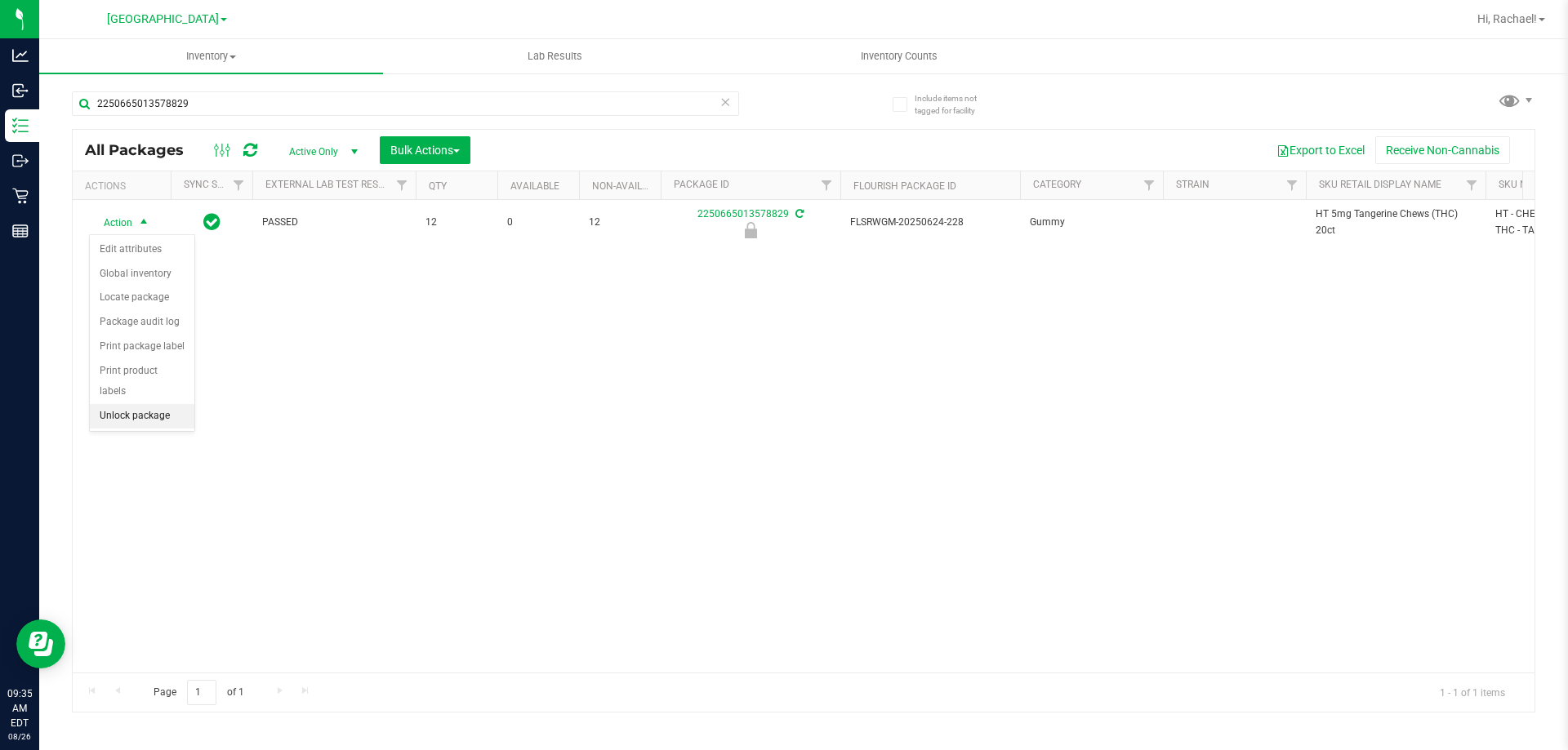
click at [130, 404] on li "Unlock package" at bounding box center [142, 416] width 105 height 24
